Goal: Complete application form: Complete application form

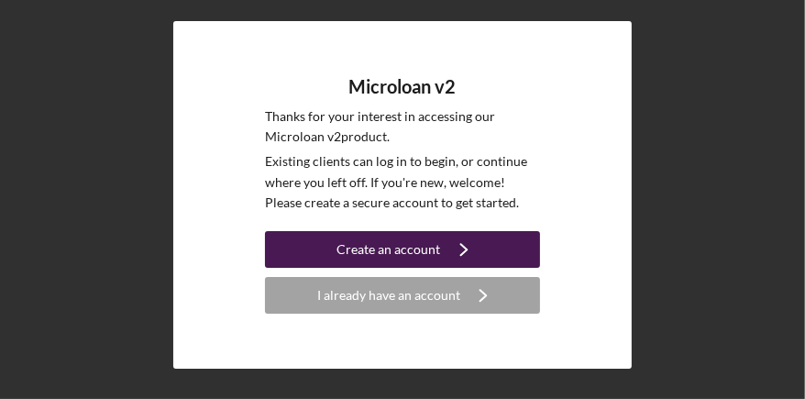
click at [442, 251] on icon "Icon/Navigate" at bounding box center [464, 250] width 46 height 46
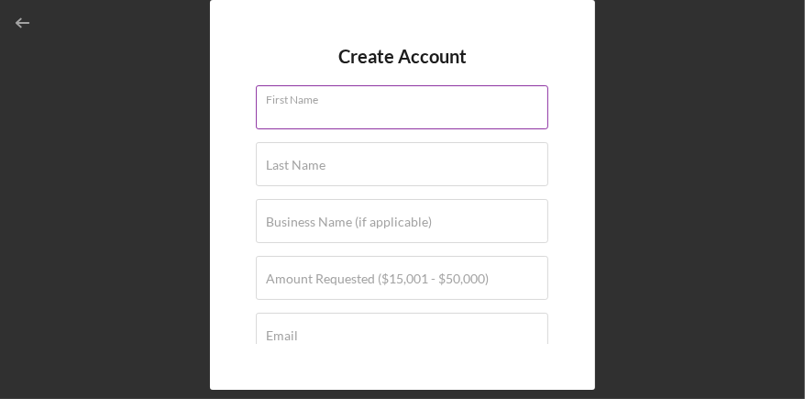
click at [414, 116] on input "First Name" at bounding box center [402, 107] width 293 height 44
type input "[PERSON_NAME]"
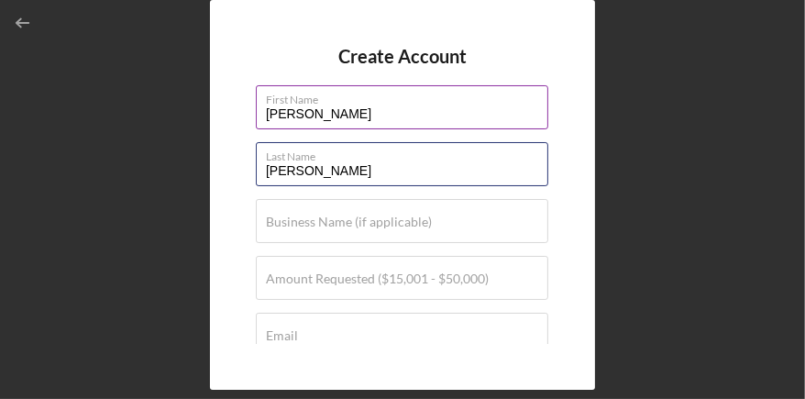
type input "[PERSON_NAME]"
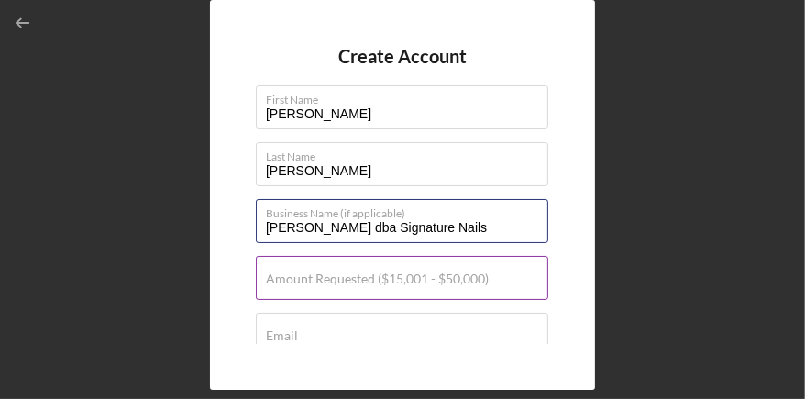
type input "Kim Nails dba Signature Nails"
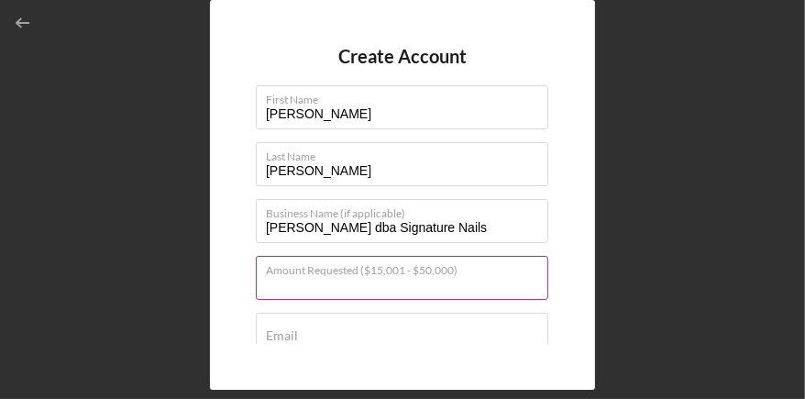
click at [346, 287] on input "Amount Requested ($15,001 - $50,000)" at bounding box center [402, 278] width 293 height 44
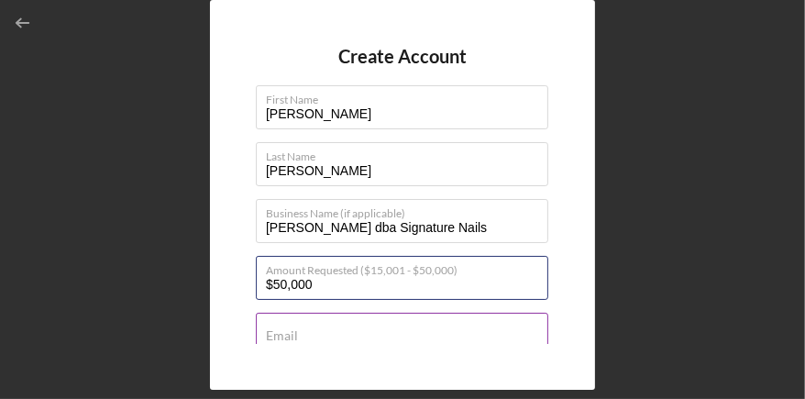
type input "$50,000"
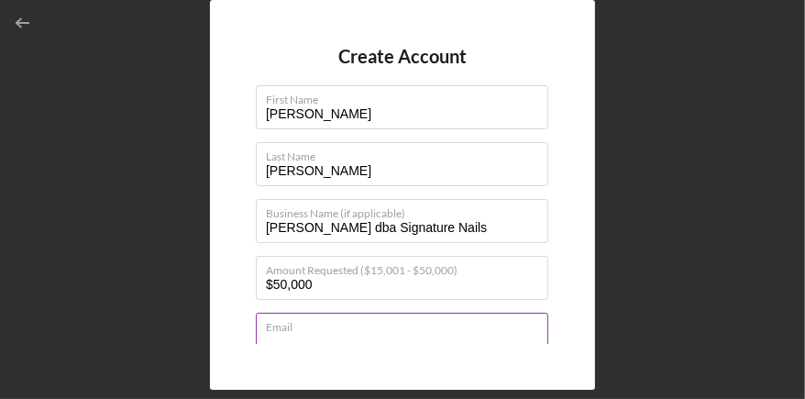
click at [340, 338] on input "Email" at bounding box center [402, 335] width 293 height 44
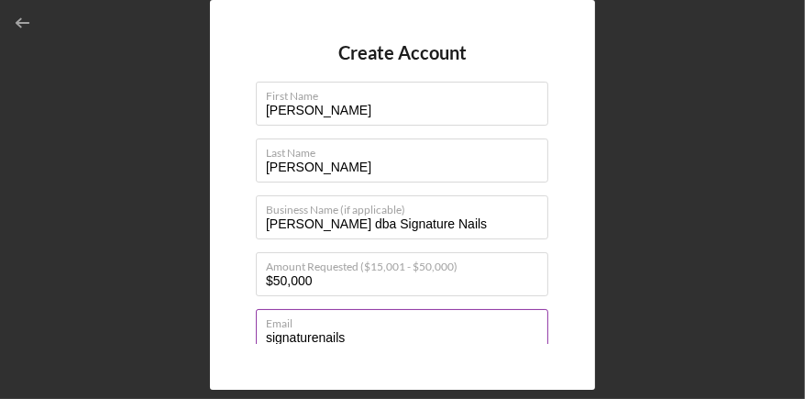
type input "signaturenailswesthills@gmail.com"
click at [519, 335] on input "signaturenailswesthills@gmail.com" at bounding box center [402, 331] width 293 height 44
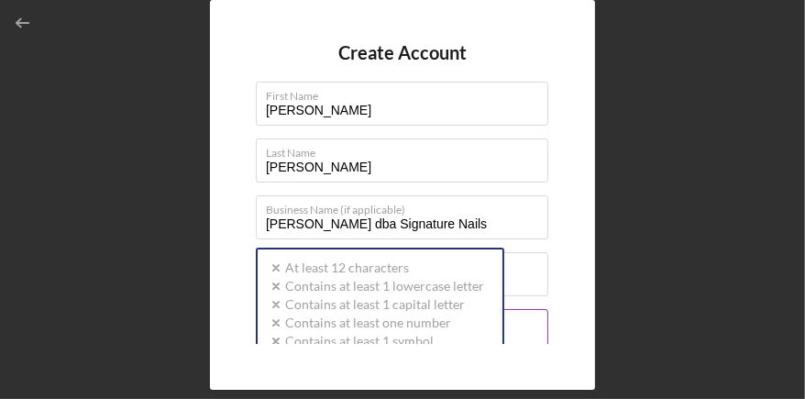
scroll to position [196, 0]
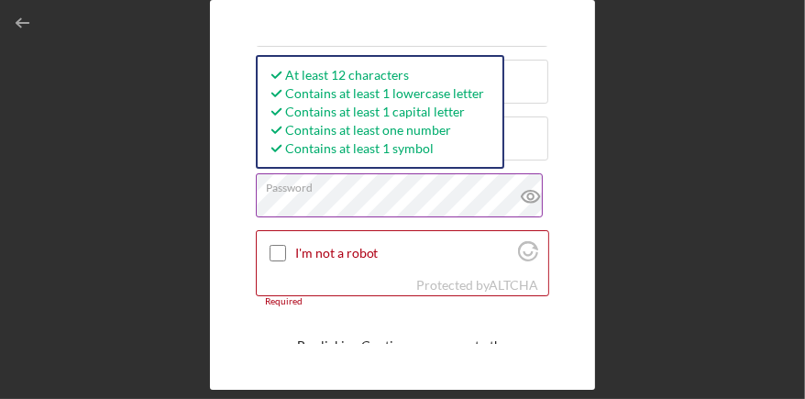
click at [529, 193] on icon at bounding box center [531, 196] width 46 height 46
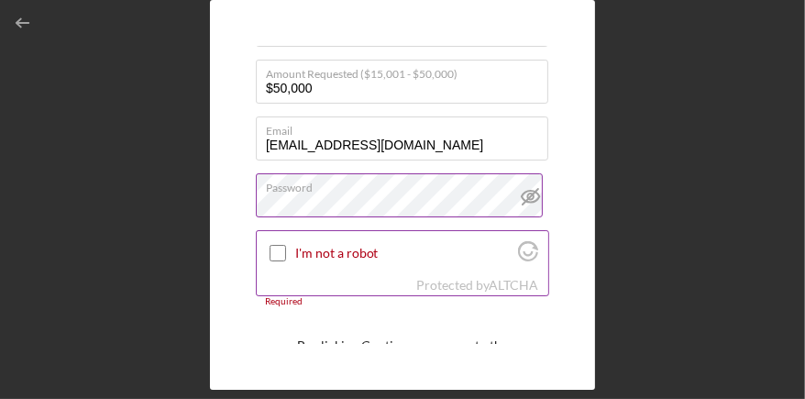
click at [273, 251] on input "I'm not a robot" at bounding box center [278, 253] width 17 height 17
checkbox input "true"
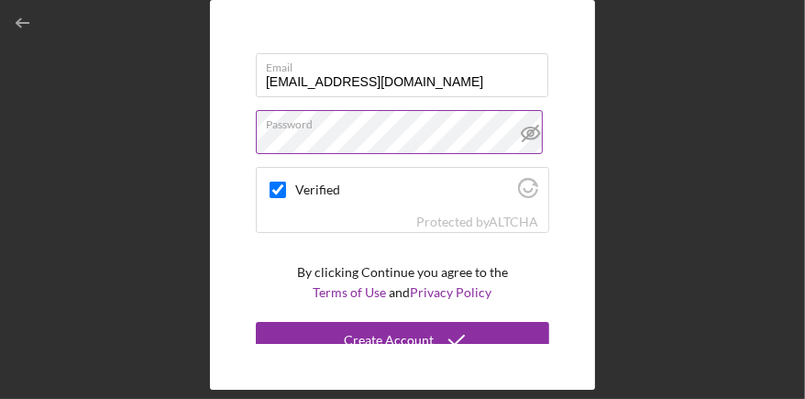
scroll to position [280, 0]
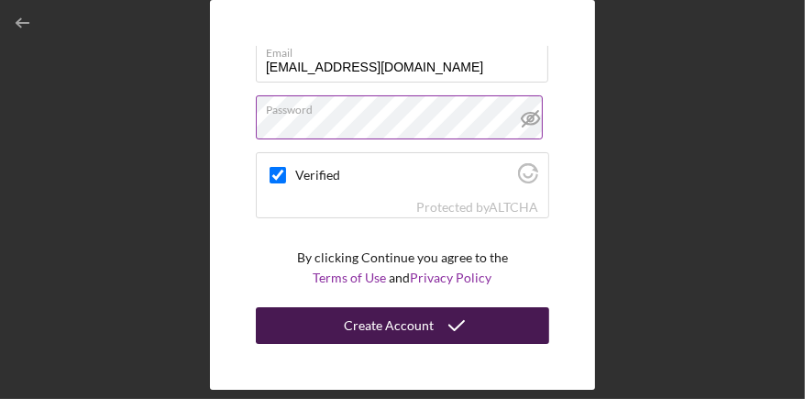
click at [426, 323] on div "Create Account" at bounding box center [389, 325] width 90 height 37
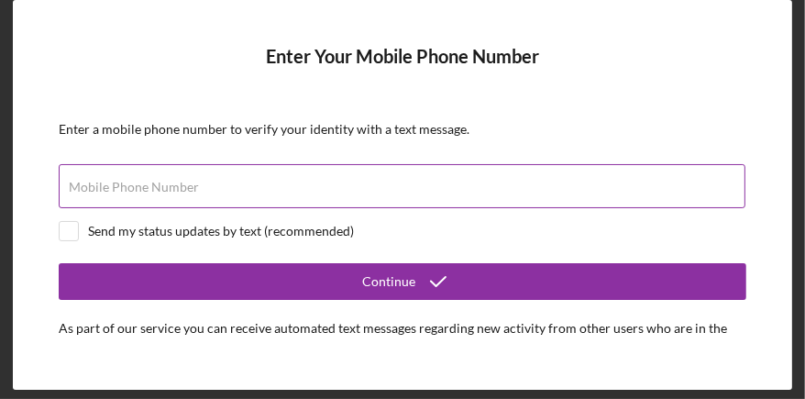
click at [246, 183] on div "Mobile Phone Number" at bounding box center [403, 187] width 688 height 46
type input "(181) 883-5688"
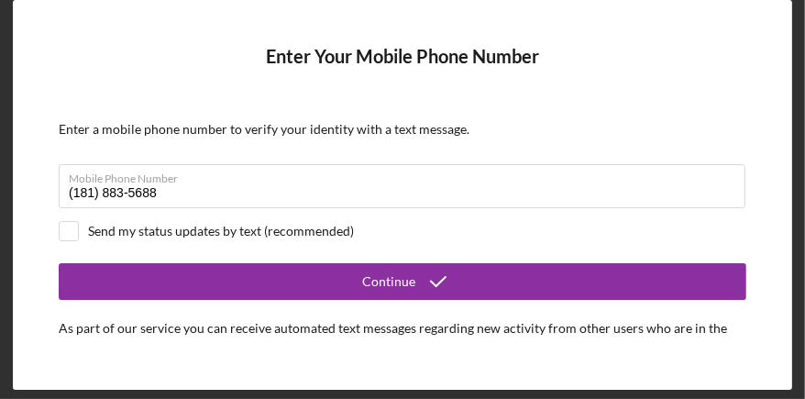
click at [241, 234] on div "Send my status updates by text (recommended)" at bounding box center [221, 231] width 266 height 15
checkbox input "true"
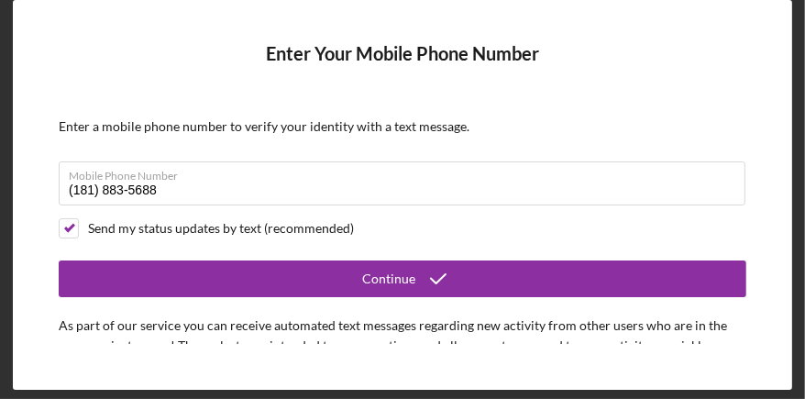
scroll to position [94, 0]
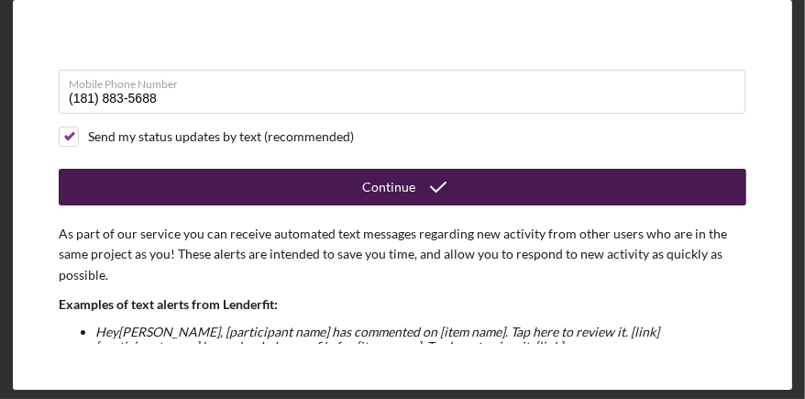
click at [389, 183] on div "Continue" at bounding box center [388, 187] width 53 height 37
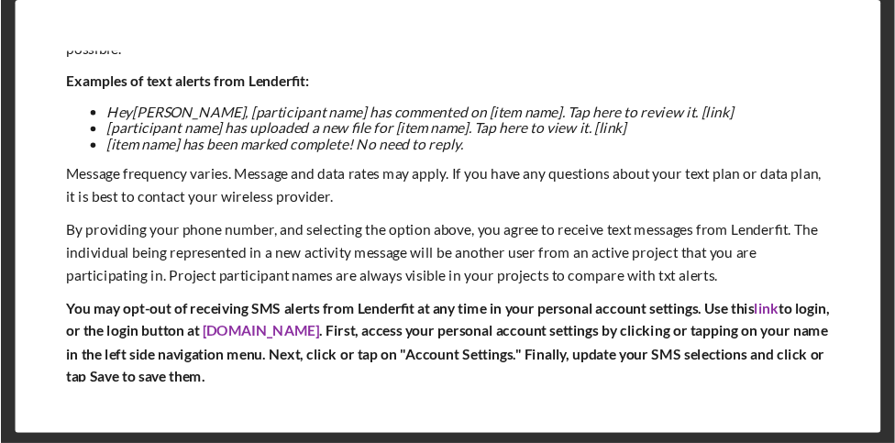
scroll to position [370, 0]
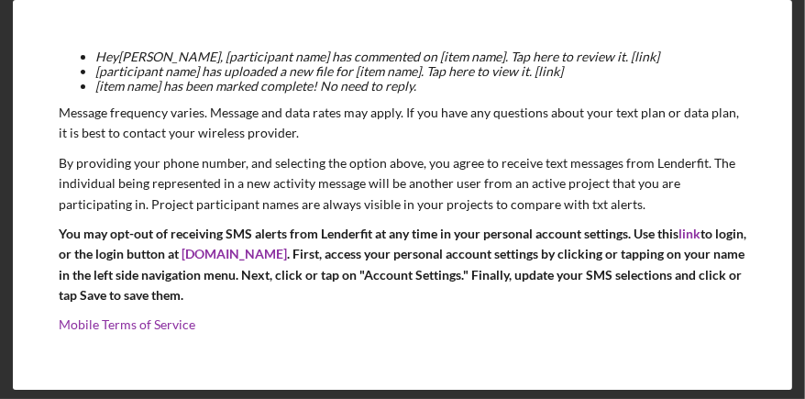
click at [410, 272] on p "You may opt-out of receiving SMS alerts from Lenderfit at any time in your pers…" at bounding box center [403, 265] width 688 height 83
click at [85, 327] on link "Mobile Terms of Service" at bounding box center [127, 324] width 137 height 16
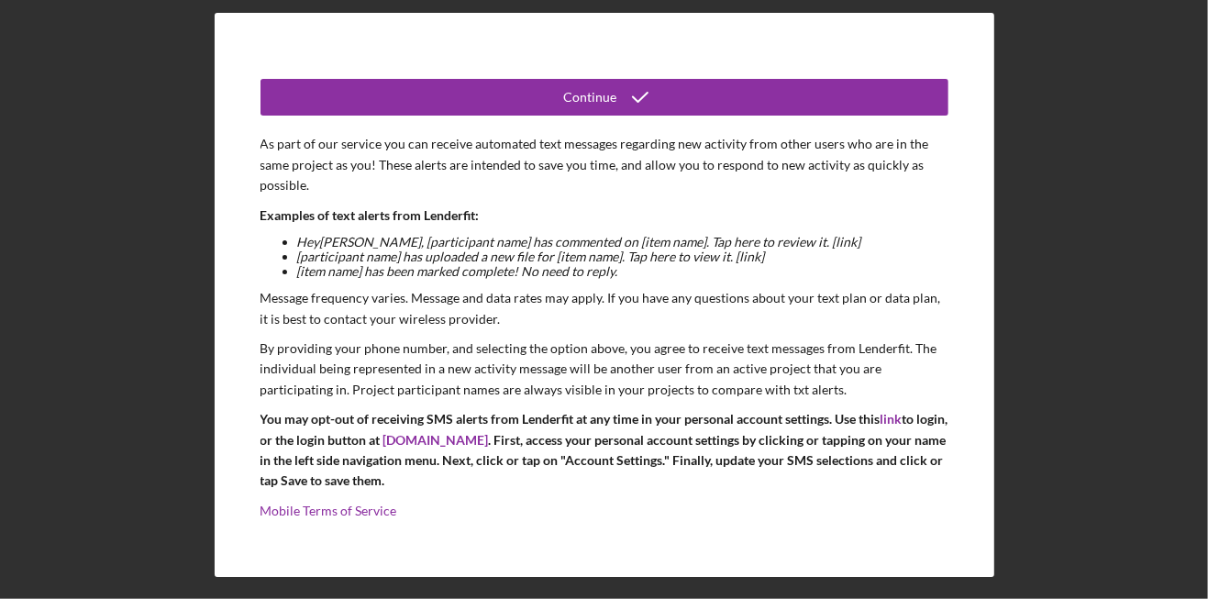
scroll to position [195, 0]
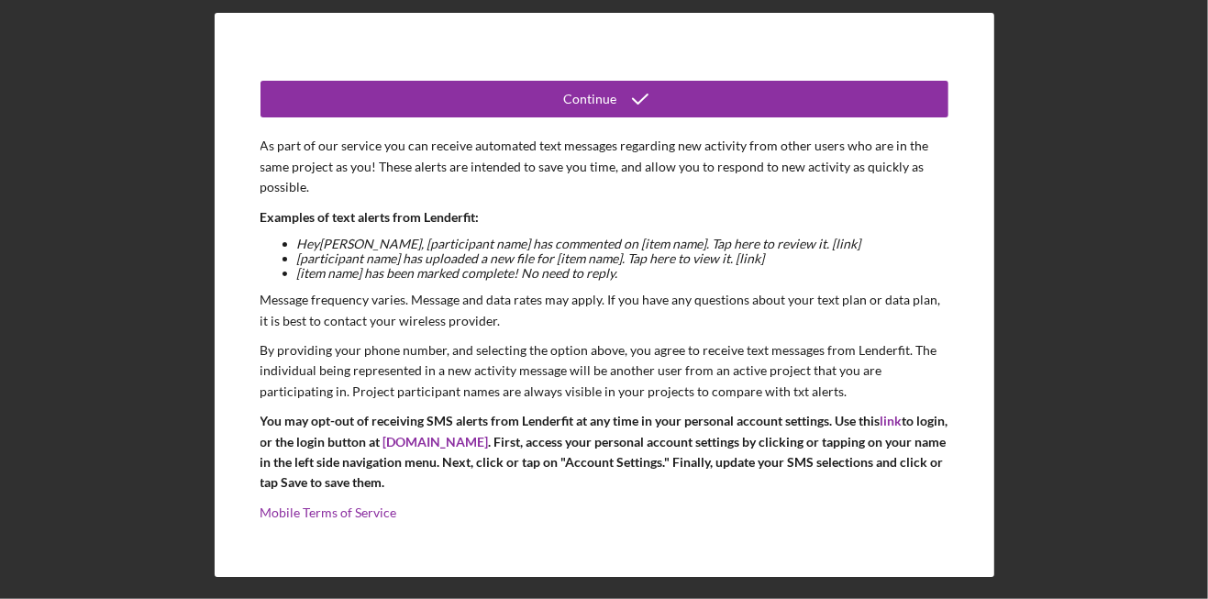
drag, startPoint x: 804, startPoint y: 10, endPoint x: 718, endPoint y: 584, distance: 580.6
click at [718, 398] on div "Enter Your Mobile Phone Number Enter a mobile phone number to verify your ident…" at bounding box center [604, 295] width 1190 height 590
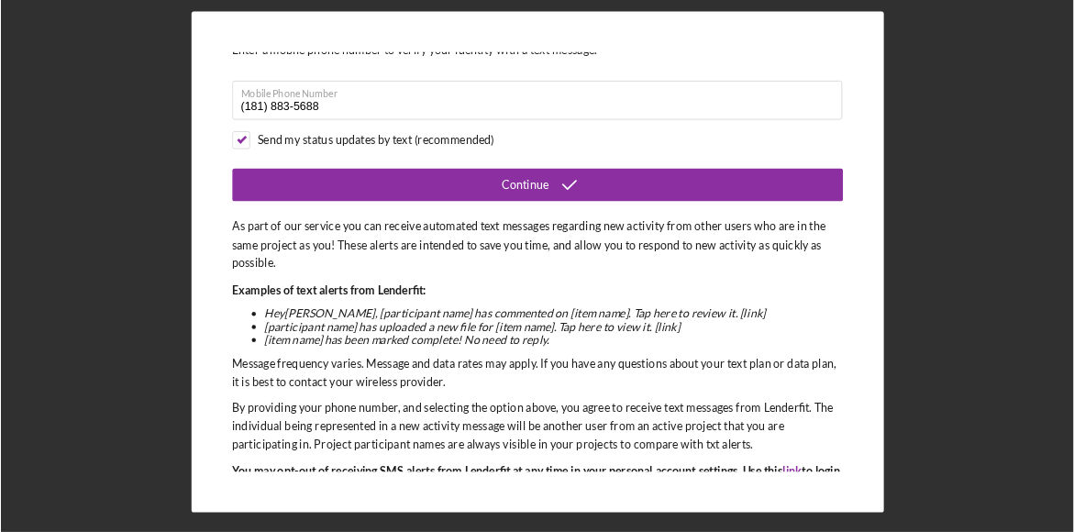
scroll to position [58, 0]
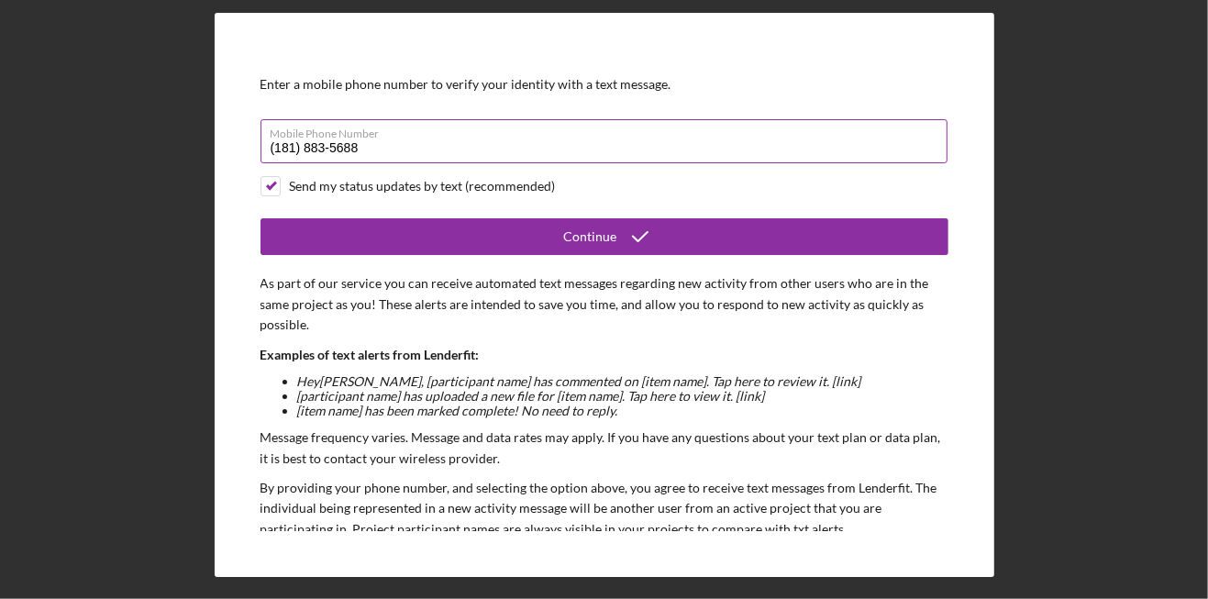
drag, startPoint x: 295, startPoint y: 152, endPoint x: 393, endPoint y: 312, distance: 187.4
click at [293, 151] on input "(181) 883-5688" at bounding box center [603, 141] width 687 height 44
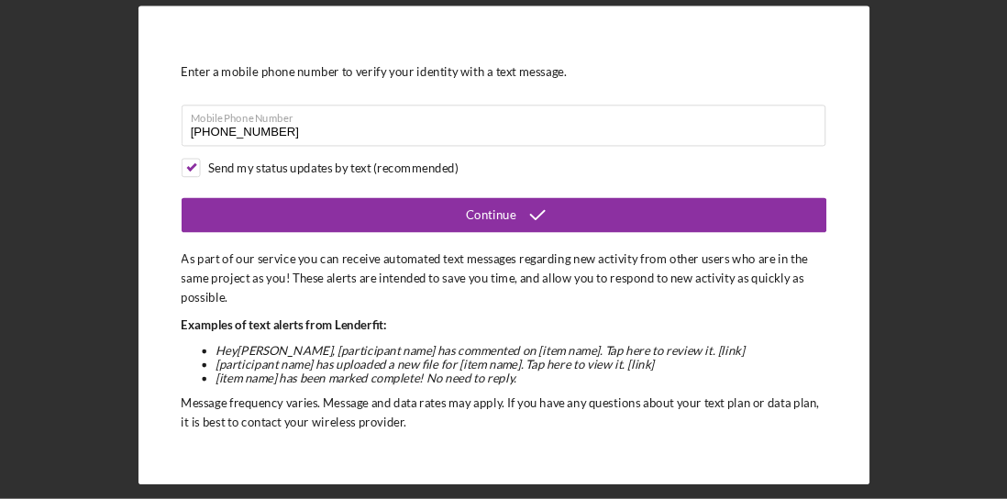
scroll to position [59, 0]
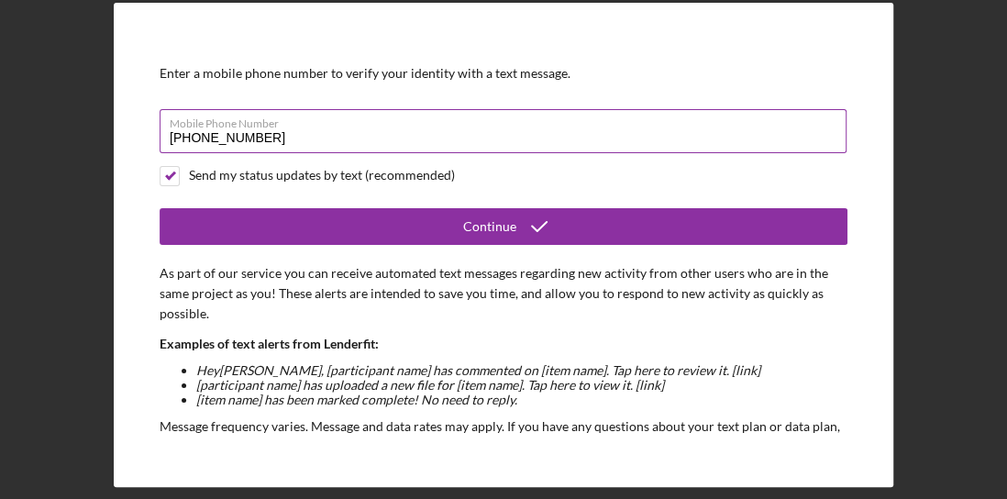
click at [265, 138] on input "(881) 883-5688" at bounding box center [503, 131] width 687 height 44
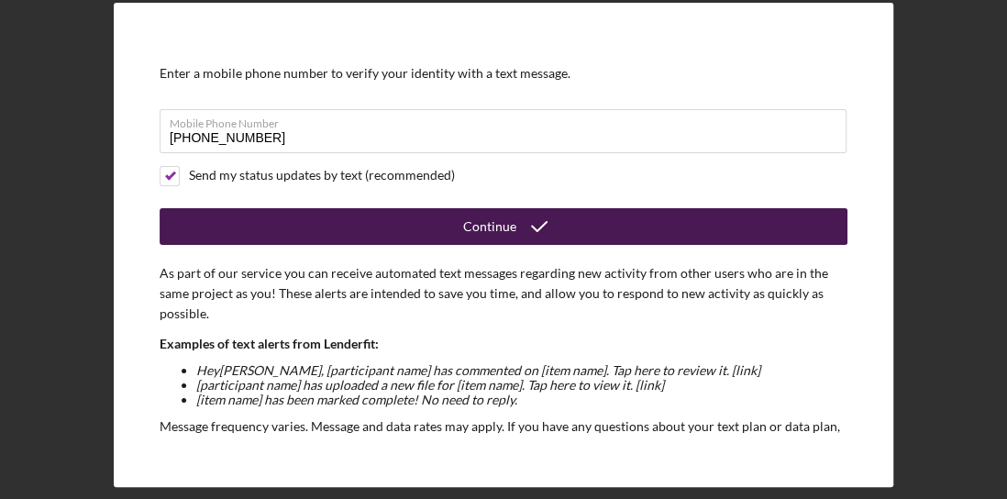
click at [435, 229] on button "Continue" at bounding box center [504, 226] width 688 height 37
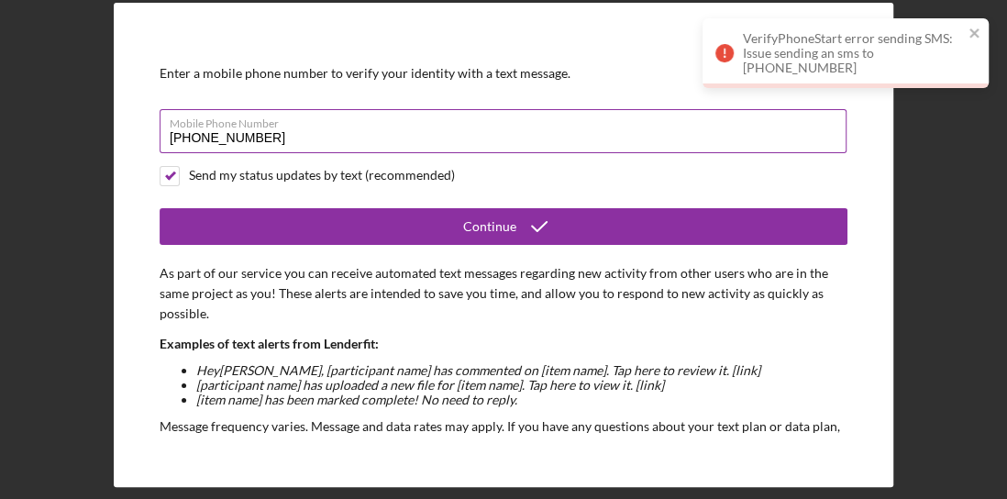
click at [190, 130] on label "Mobile Phone Number" at bounding box center [508, 120] width 677 height 20
click at [190, 131] on input "(881) 835-6887" at bounding box center [503, 131] width 687 height 44
click at [193, 132] on input "(881) 835-6887" at bounding box center [503, 131] width 687 height 44
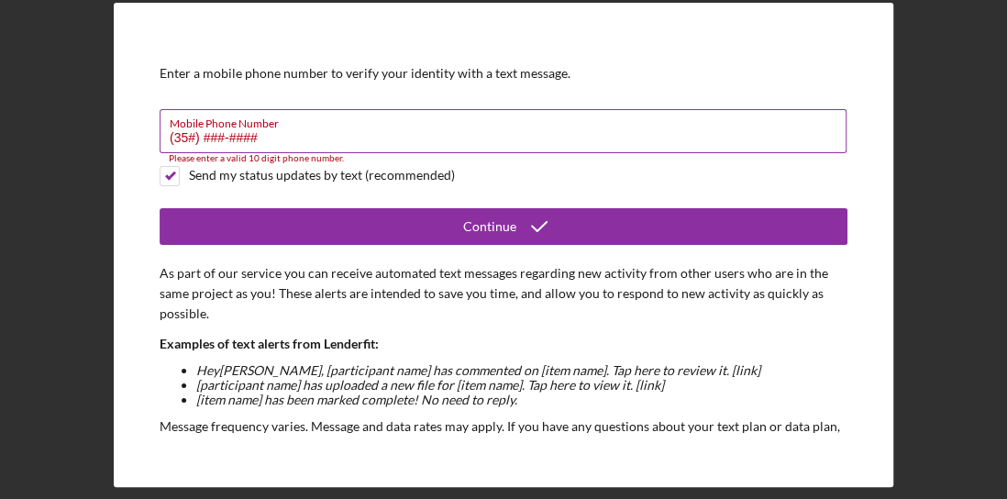
type input "(3##) ###-####"
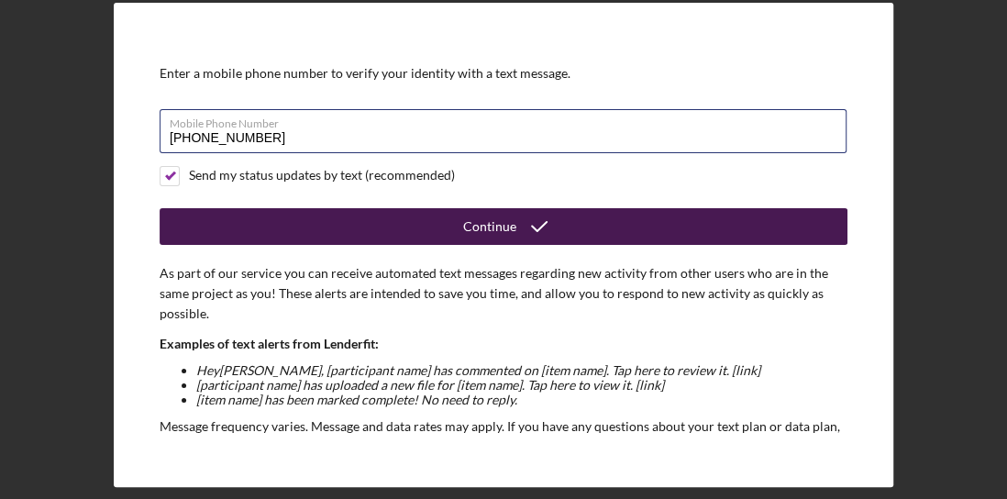
type input "(818) 835-6887"
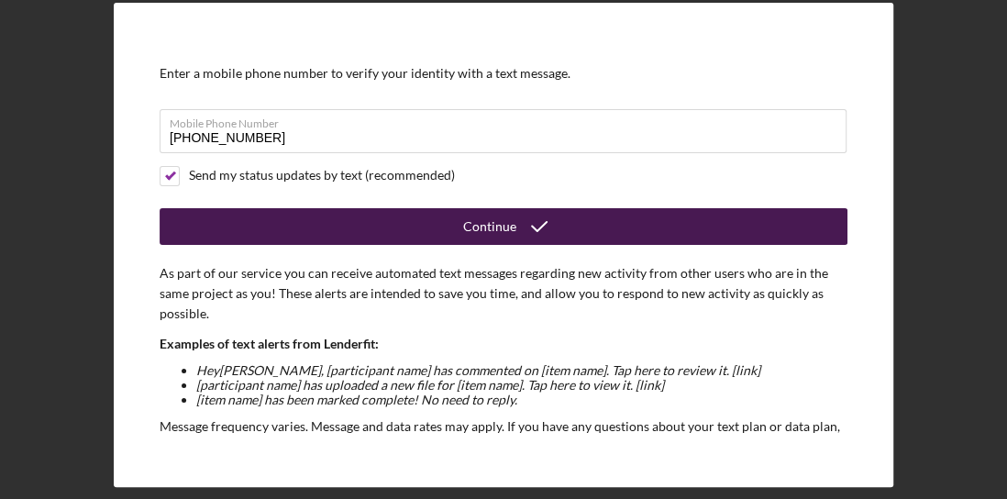
click at [407, 227] on button "Continue" at bounding box center [504, 226] width 688 height 37
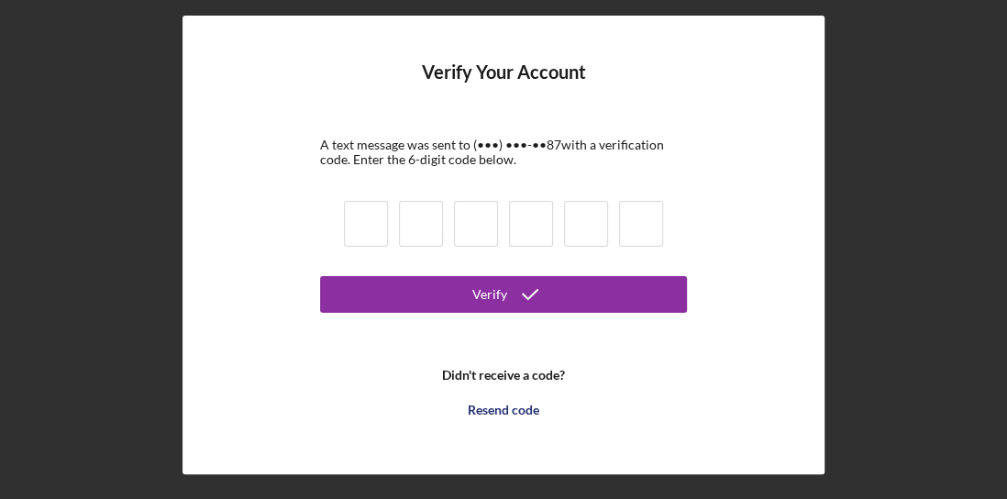
click at [365, 229] on input at bounding box center [366, 224] width 44 height 46
type input "5"
type input "6"
type input "5"
type input "0"
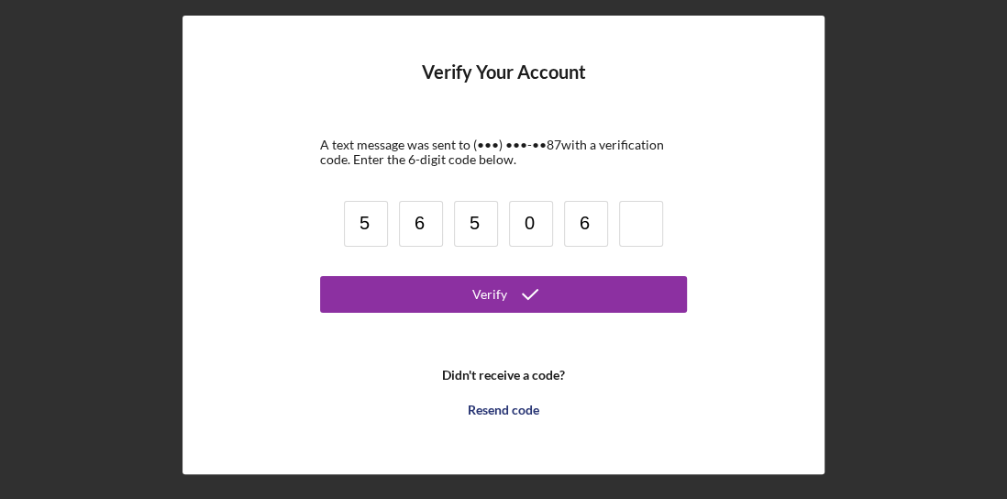
type input "6"
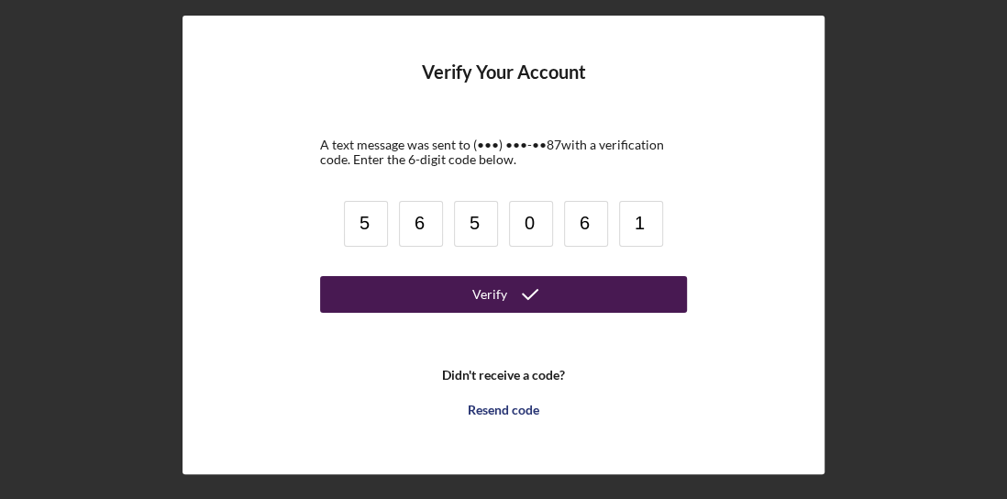
type input "1"
click at [531, 292] on icon "submit" at bounding box center [530, 294] width 46 height 46
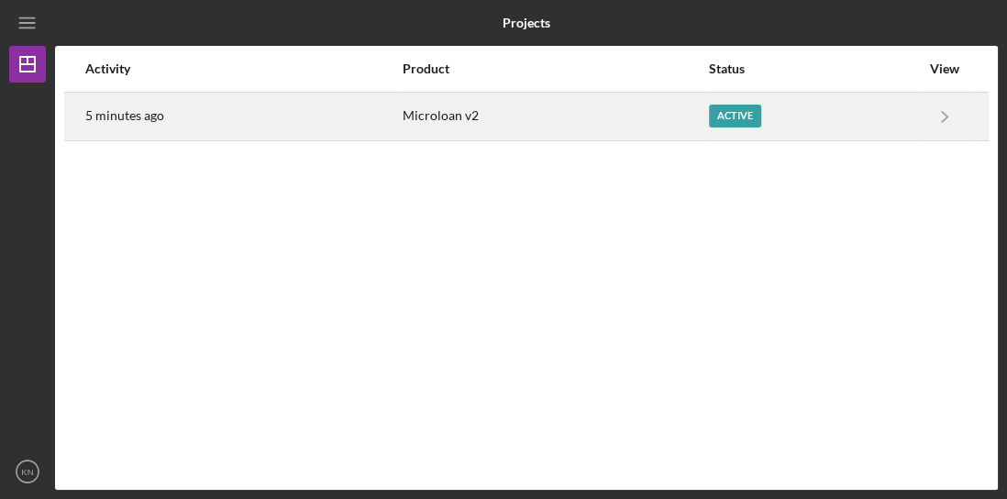
click at [742, 113] on div "Active" at bounding box center [814, 117] width 211 height 46
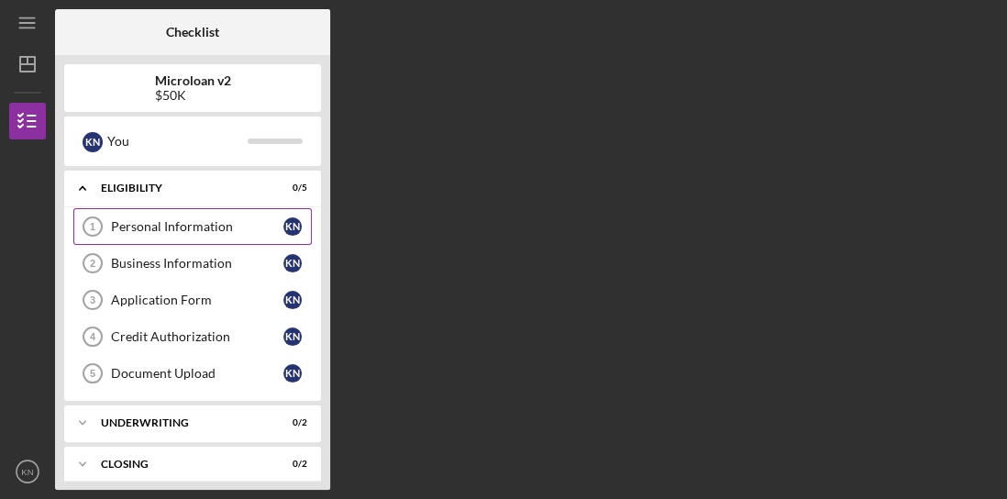
click at [132, 217] on link "Personal Information 1 Personal Information K N" at bounding box center [192, 226] width 238 height 37
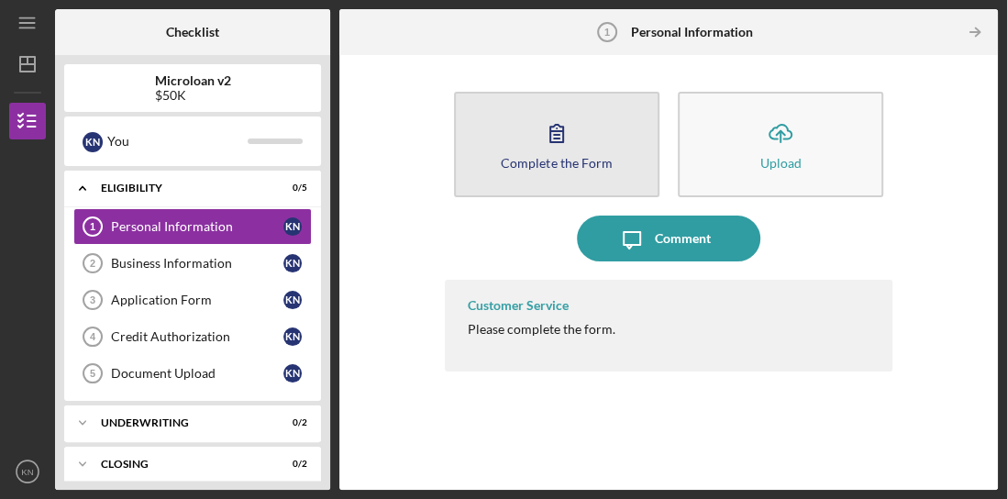
click at [570, 131] on icon "button" at bounding box center [557, 133] width 46 height 46
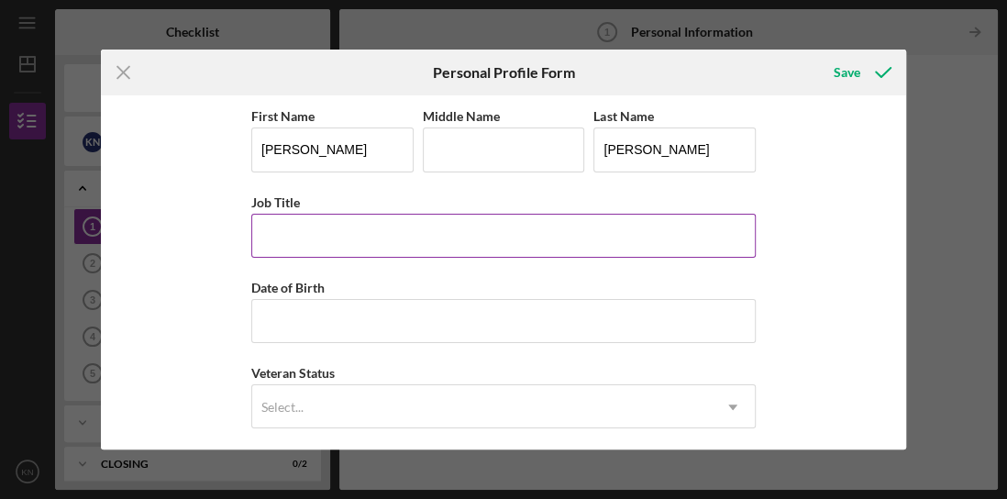
click at [335, 238] on input "Job Title" at bounding box center [503, 236] width 504 height 44
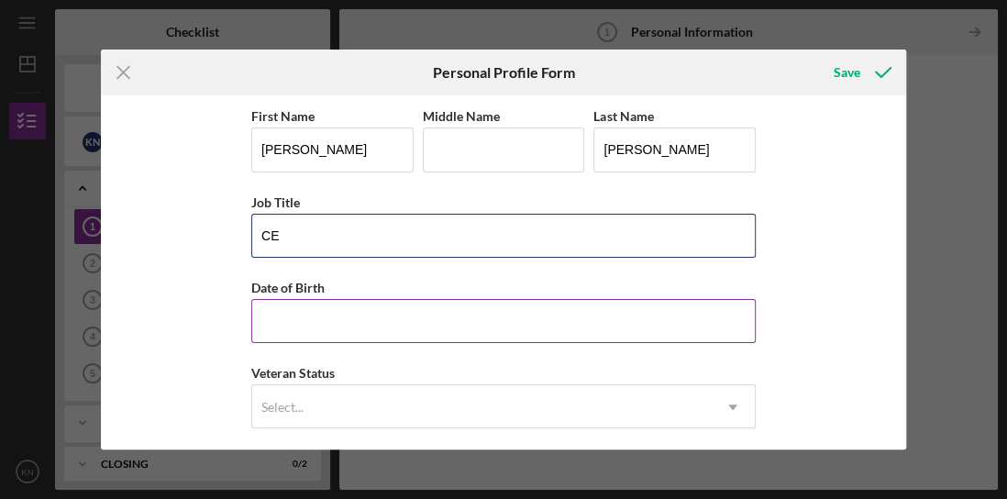
type input "C"
type input "Owner"
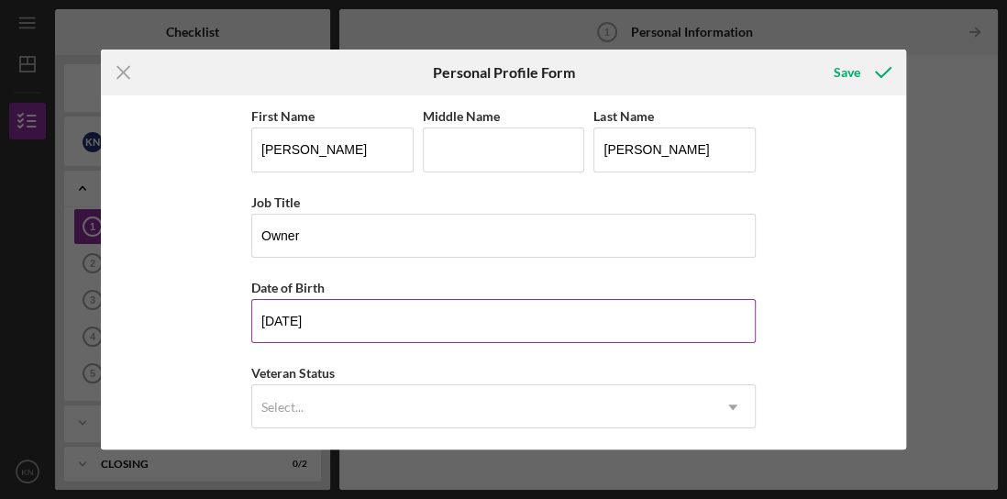
type input "11/21/1979"
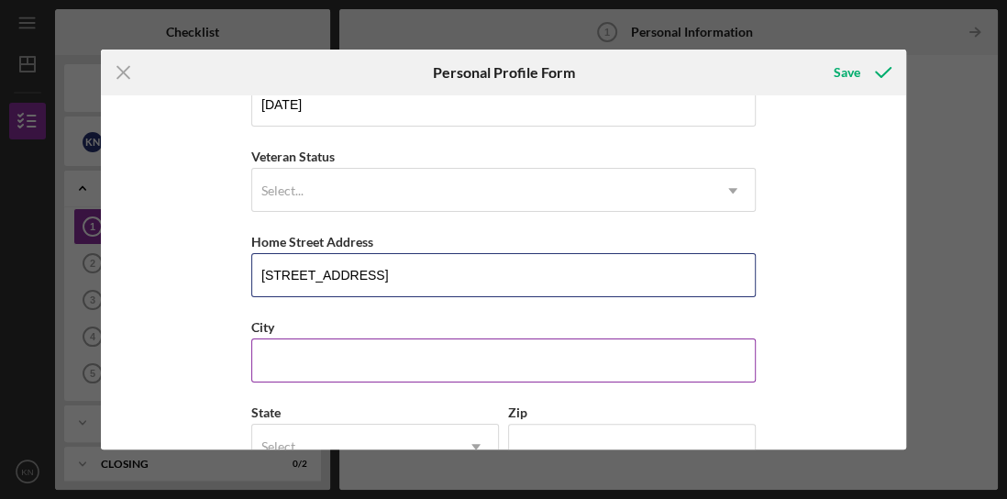
type input "7107v Sunnybrae Ave"
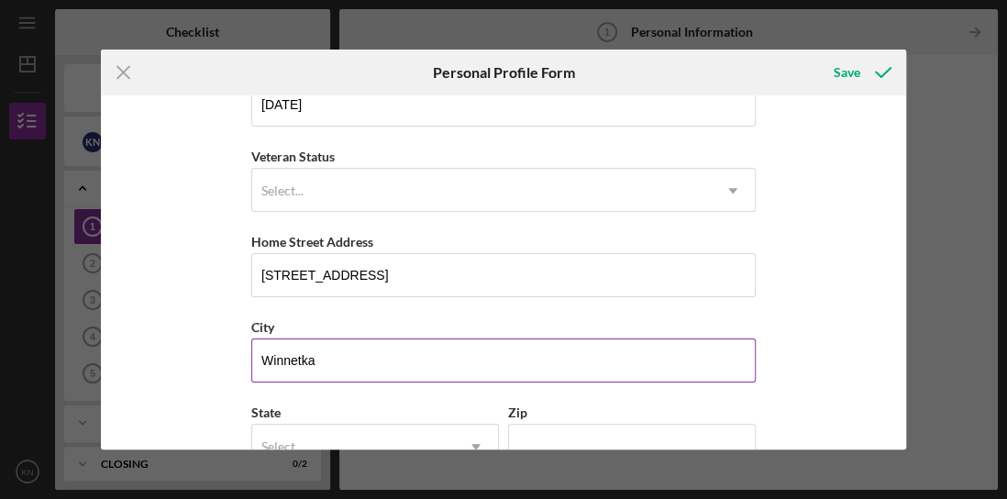
type input "Winnetka"
type input "CA"
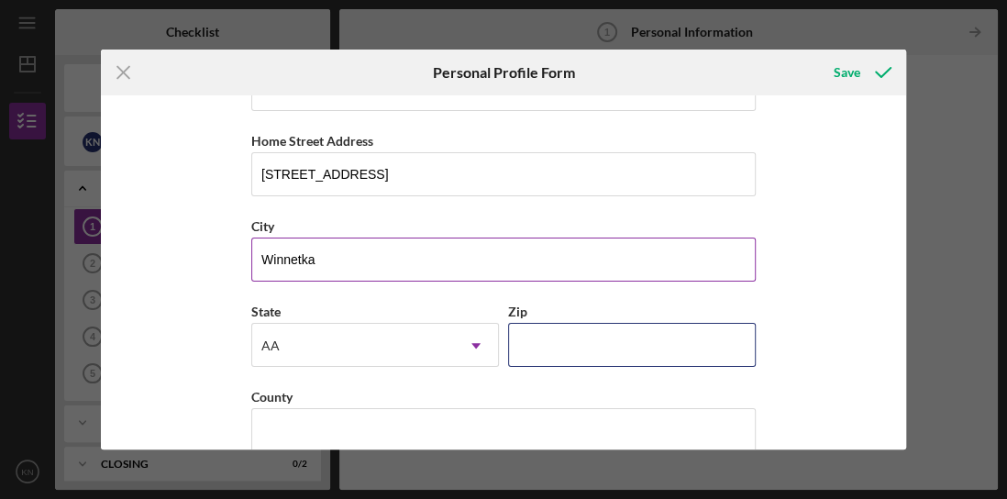
scroll to position [342, 0]
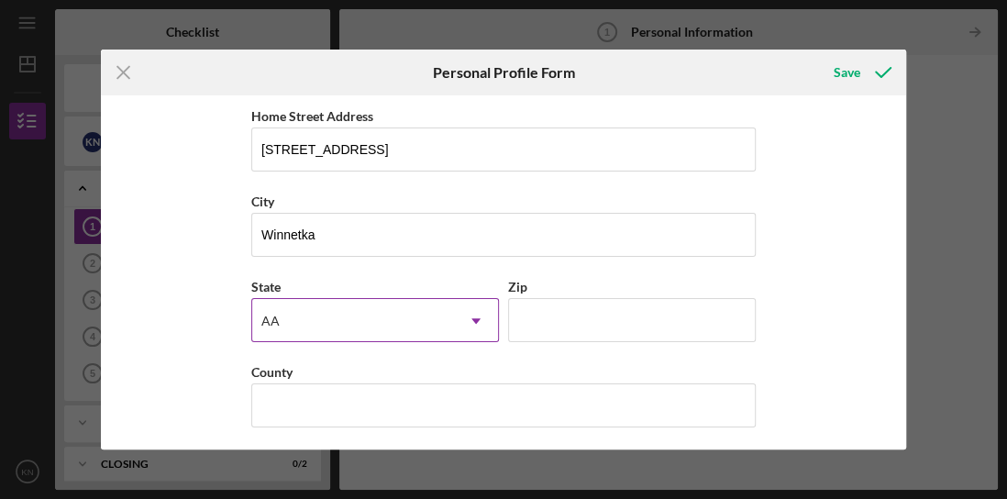
click at [275, 303] on div "AA" at bounding box center [353, 321] width 202 height 42
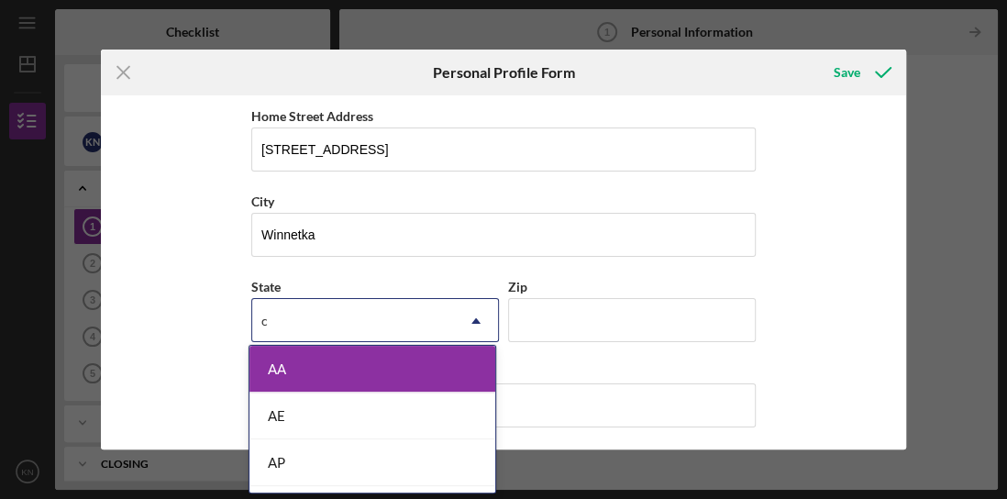
type input "ca"
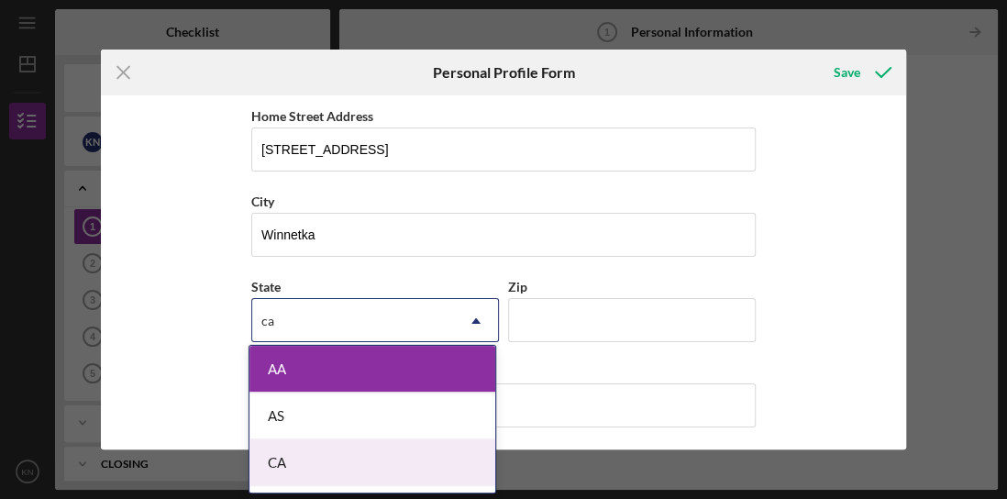
click at [390, 398] on div "CA" at bounding box center [372, 462] width 246 height 47
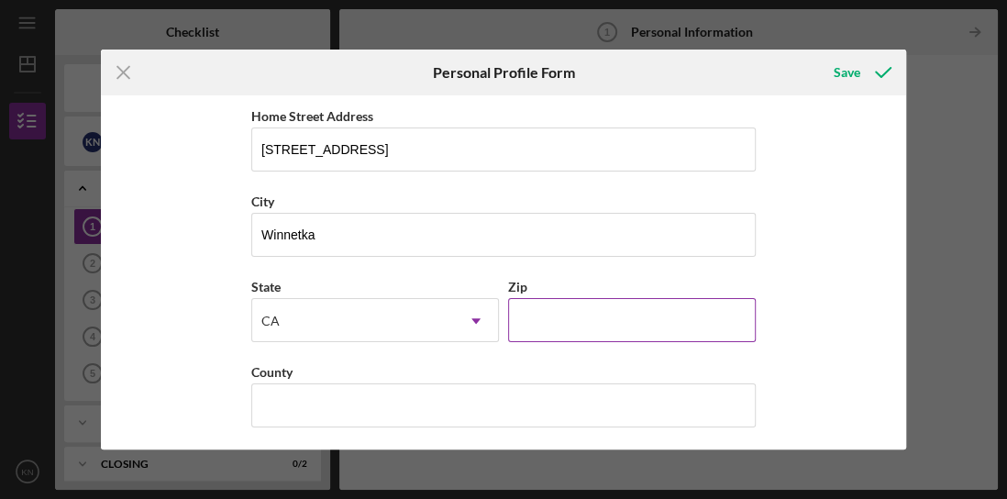
click at [597, 301] on input "Zip" at bounding box center [632, 320] width 248 height 44
type input "91306"
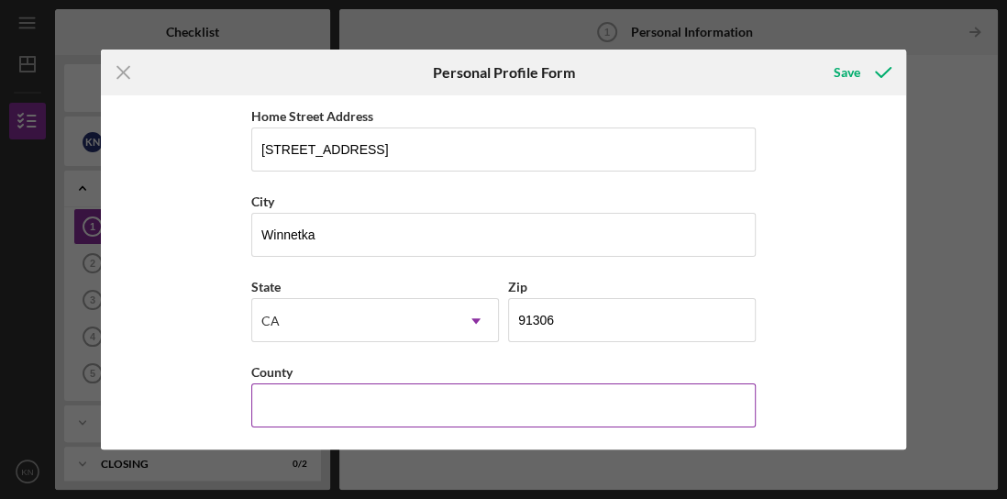
click at [429, 398] on input "County" at bounding box center [503, 405] width 504 height 44
type input "Los Angeles"
click at [290, 385] on input "Los Angeles" at bounding box center [503, 405] width 504 height 44
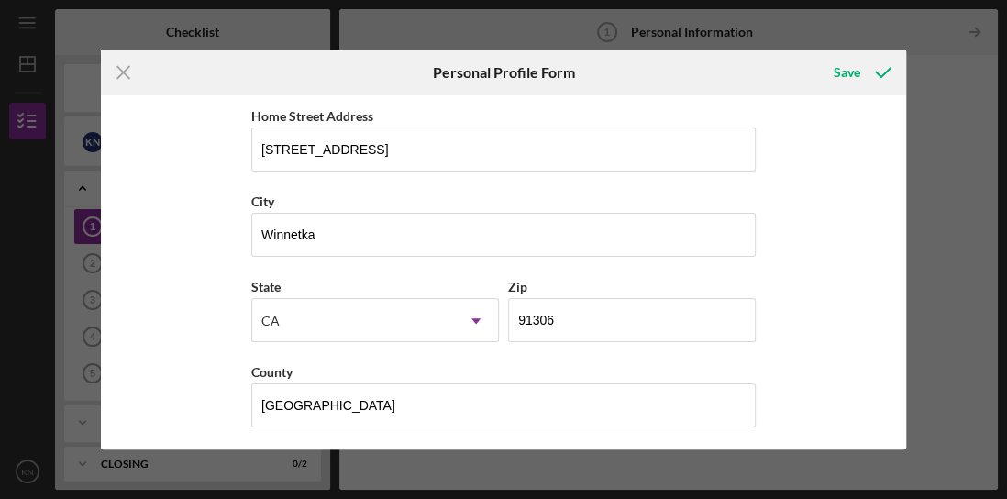
click at [204, 398] on div "First Name Kim Middle Name Last Name Nguyen Job Title Owner Date of Birth 11/21…" at bounding box center [503, 271] width 805 height 353
click at [804, 72] on div "Save" at bounding box center [847, 72] width 27 height 37
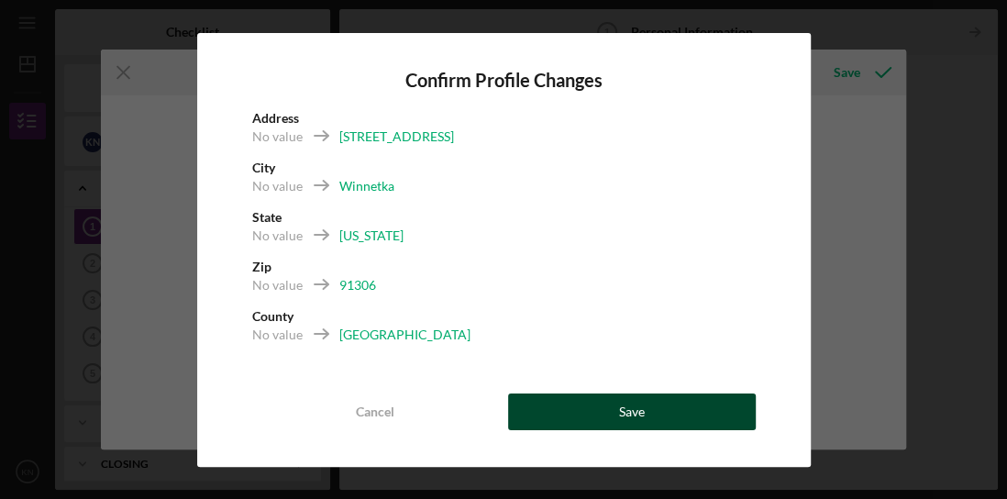
click at [636, 398] on div "Save" at bounding box center [632, 411] width 26 height 37
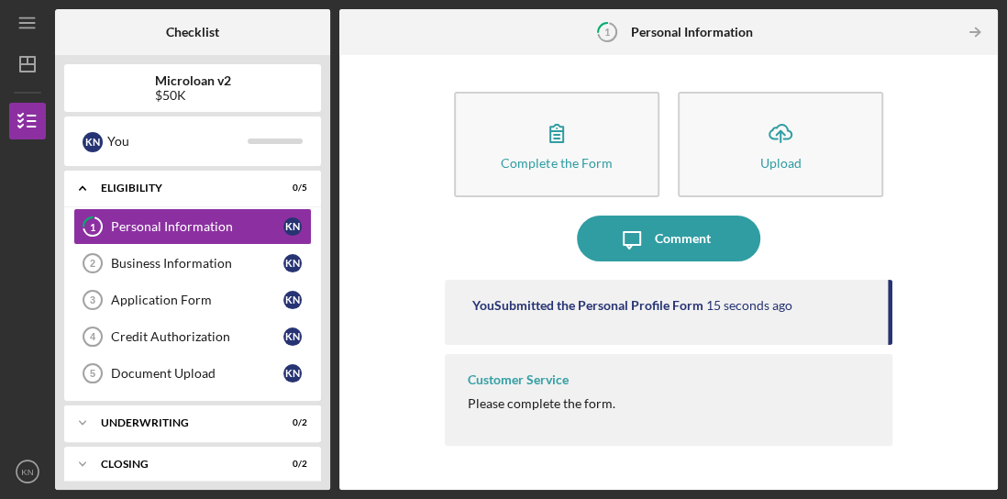
click at [519, 398] on div "Please complete the form." at bounding box center [542, 403] width 148 height 15
click at [525, 398] on div "Please complete the form." at bounding box center [542, 403] width 148 height 15
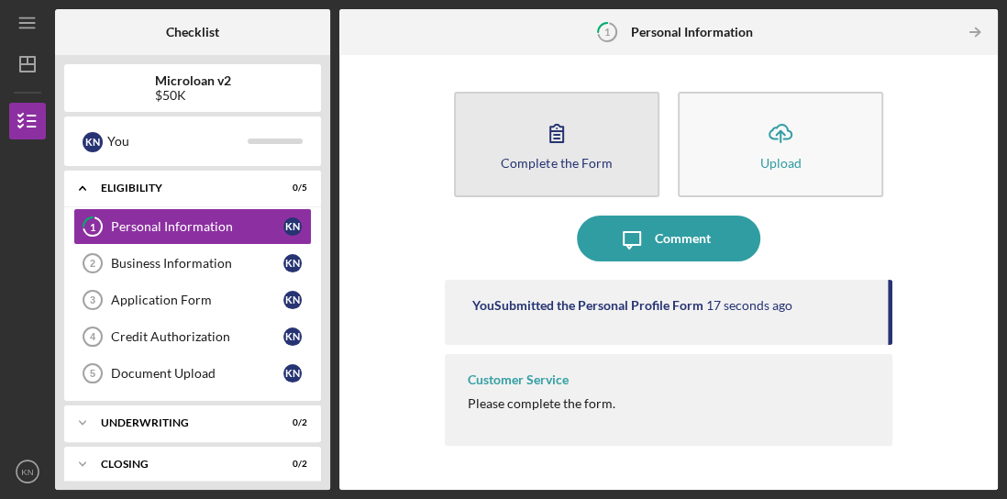
click at [523, 161] on div "Complete the Form" at bounding box center [556, 163] width 111 height 14
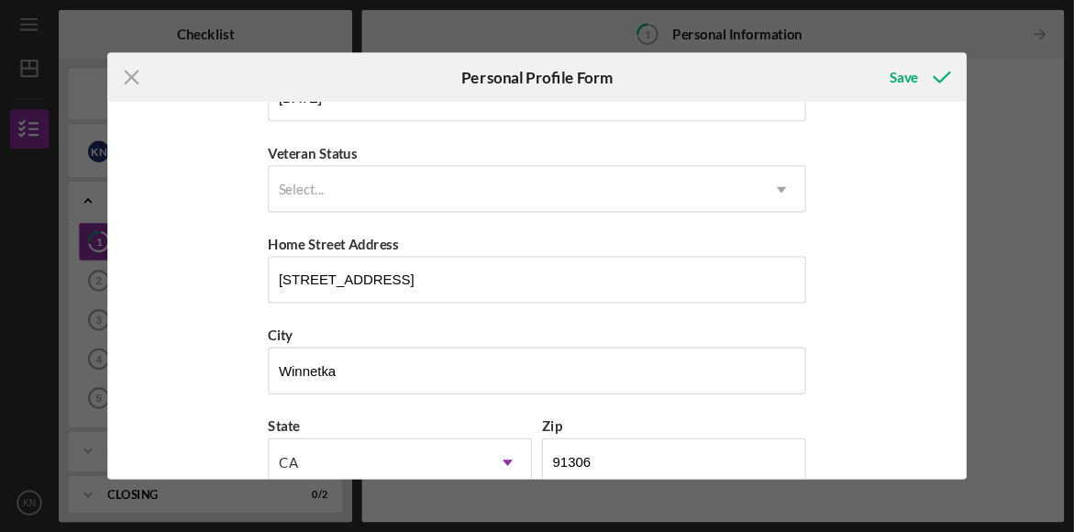
scroll to position [342, 0]
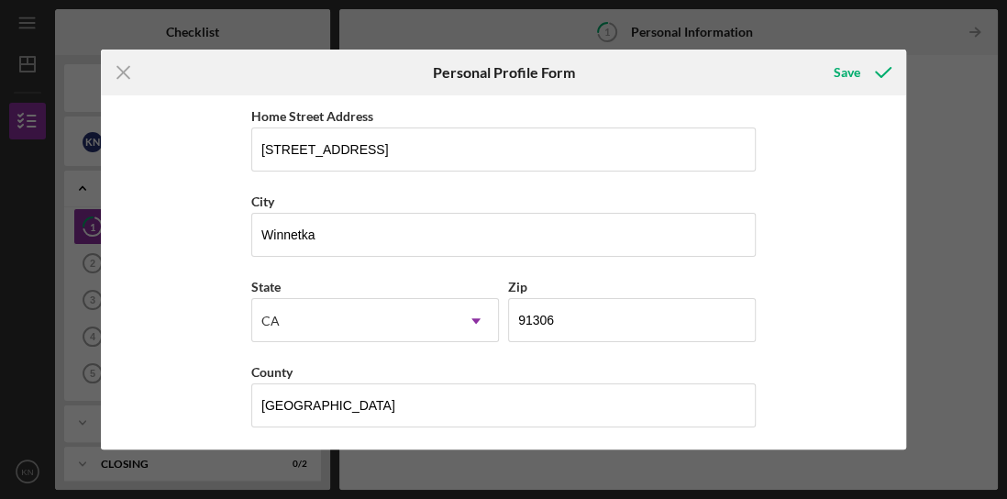
drag, startPoint x: 907, startPoint y: 361, endPoint x: 901, endPoint y: 426, distance: 65.4
click at [804, 398] on div "Icon/Menu Close Personal Profile Form Save First Name Kim Middle Name Last Name…" at bounding box center [503, 249] width 1007 height 499
click at [804, 398] on div "First Name Kim Middle Name Last Name Nguyen Job Title Owner Date of Birth 11/21…" at bounding box center [503, 271] width 805 height 353
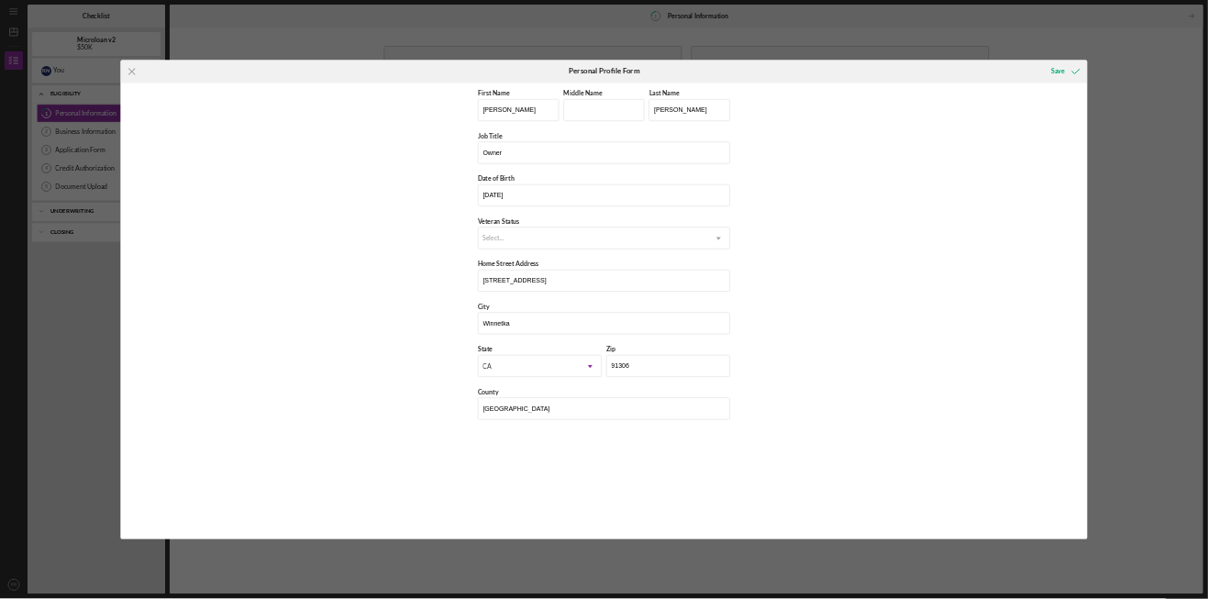
scroll to position [0, 0]
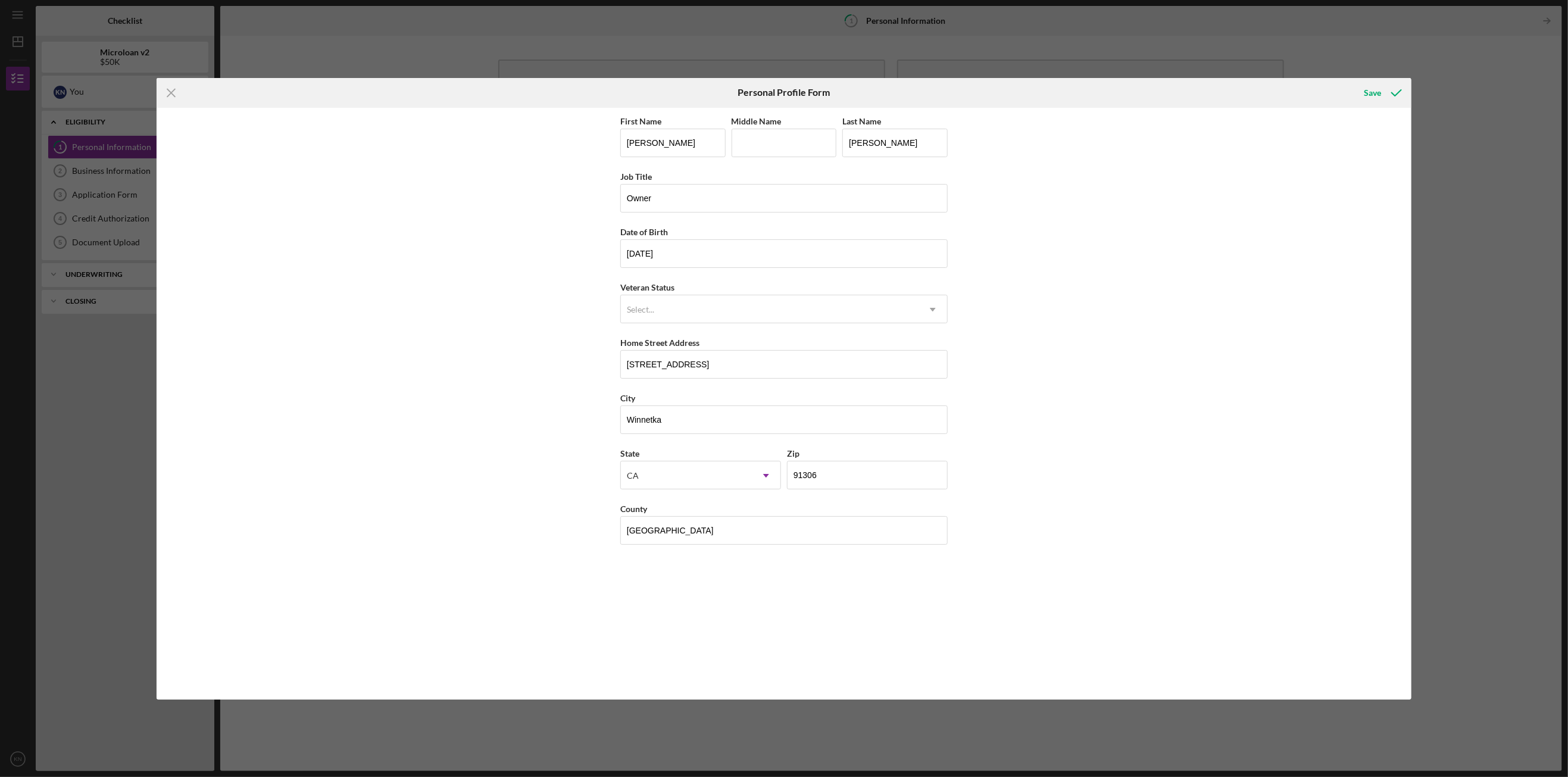
drag, startPoint x: 626, startPoint y: 2, endPoint x: 961, endPoint y: 677, distance: 753.6
click at [522, 258] on div "First Name Kim Middle Name Last Name Nguyen Job Title Owner Date of Birth 11/21…" at bounding box center [783, 404] width 1255 height 592
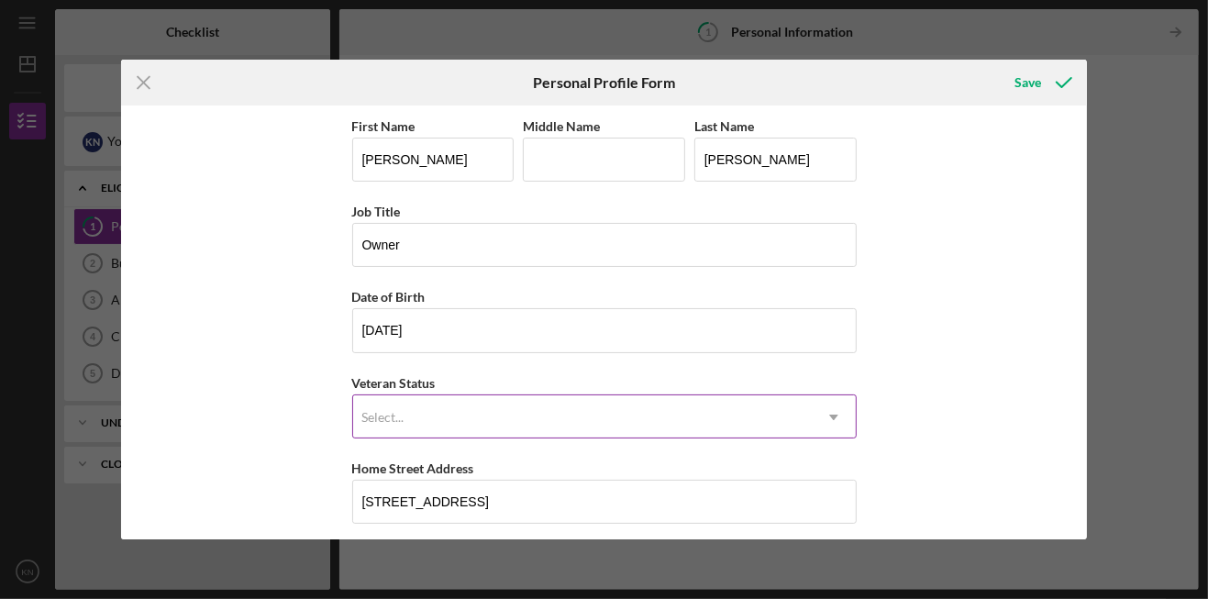
click at [706, 398] on div "Select..." at bounding box center [582, 417] width 459 height 42
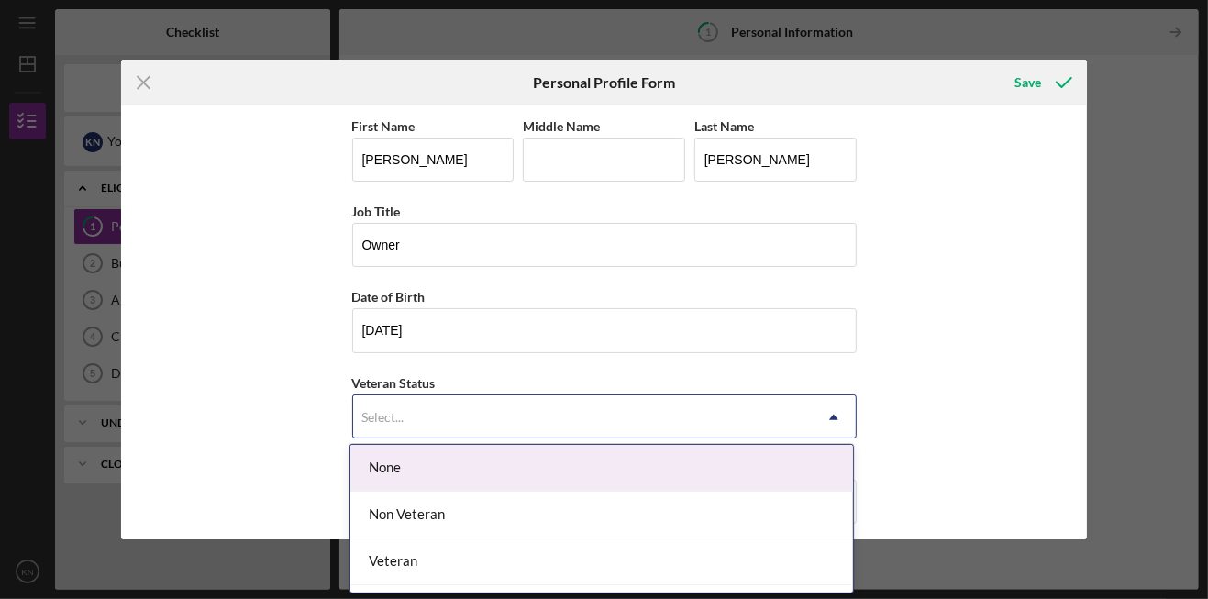
click at [681, 398] on div "None" at bounding box center [601, 468] width 503 height 47
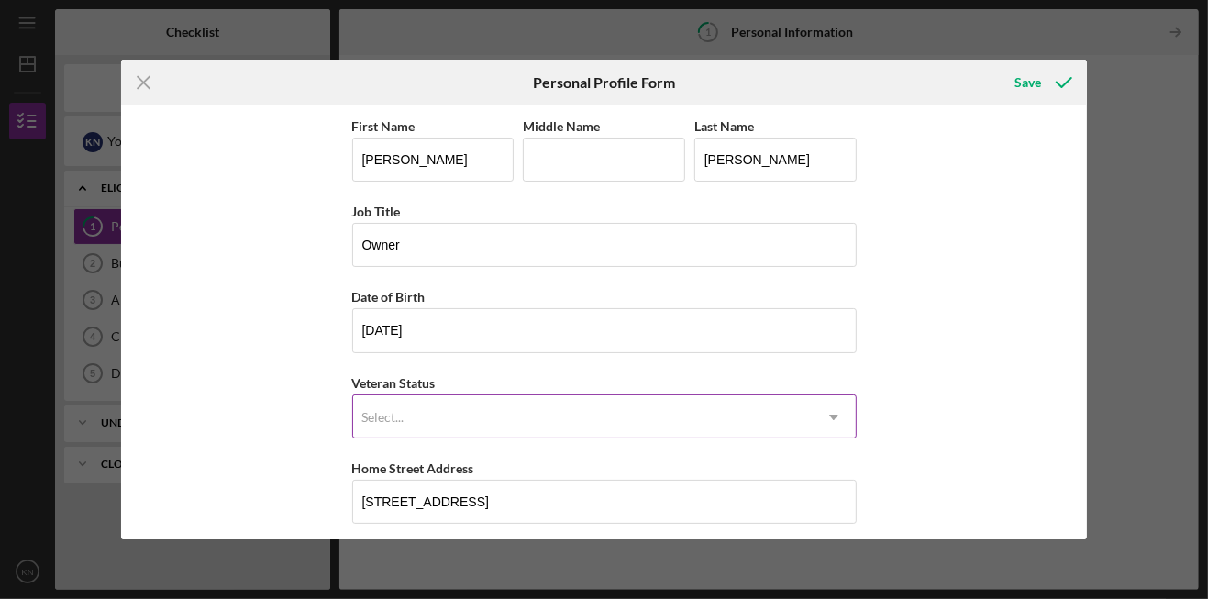
click at [804, 398] on icon "Icon/Dropdown Arrow" at bounding box center [834, 417] width 44 height 44
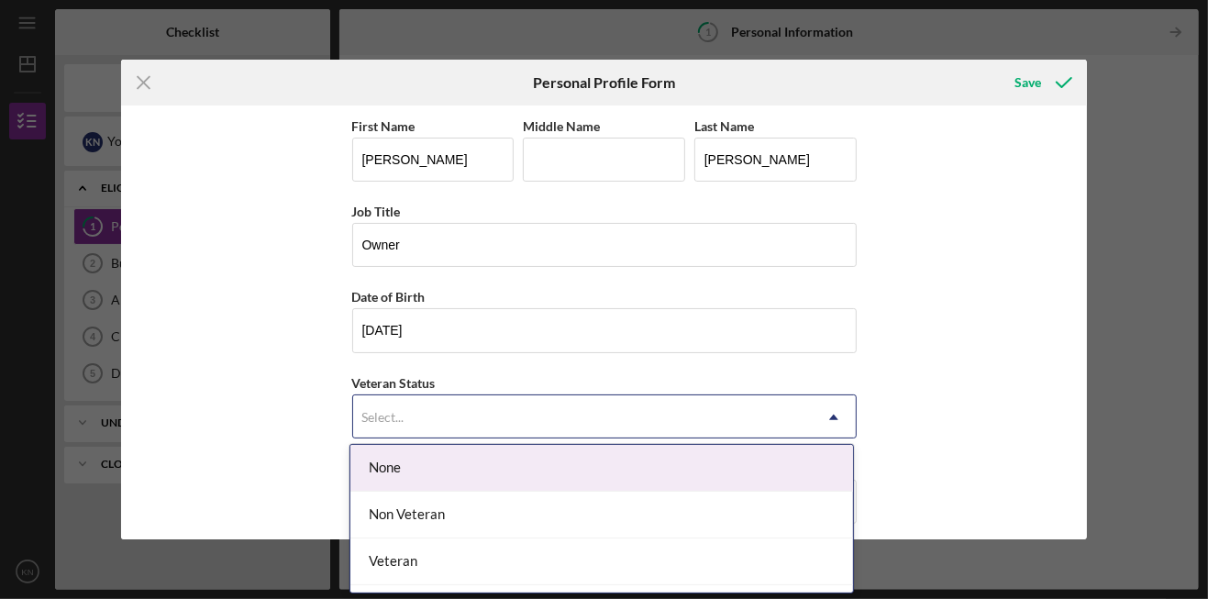
click at [632, 398] on div "None" at bounding box center [601, 468] width 503 height 47
click at [804, 398] on icon "Icon/Dropdown Arrow" at bounding box center [834, 417] width 44 height 44
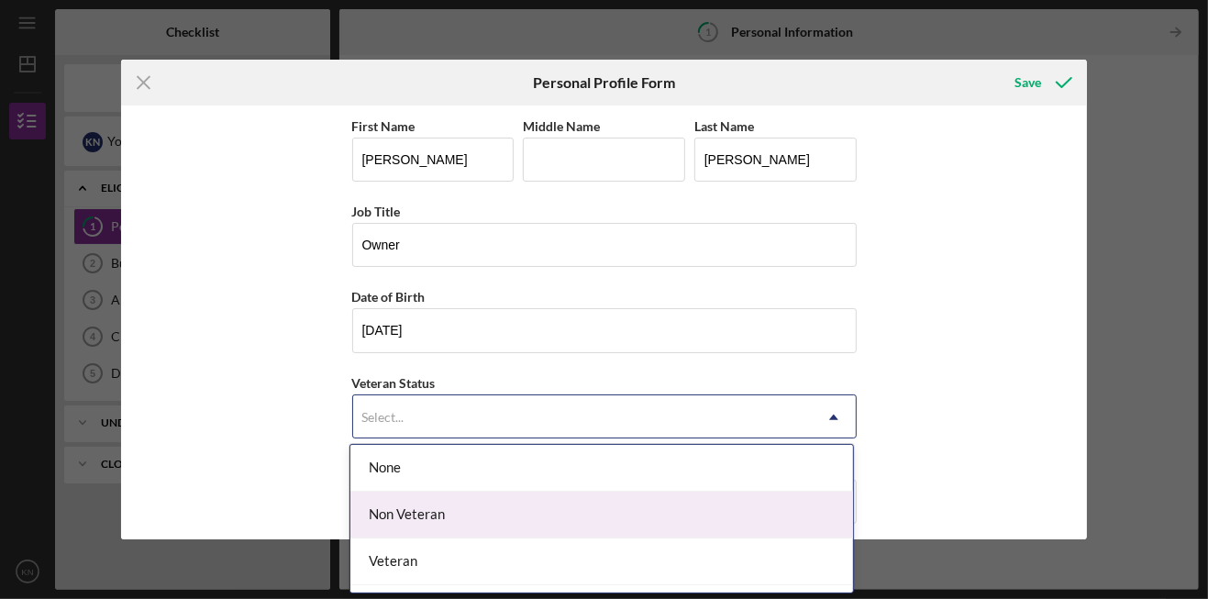
scroll to position [38, 0]
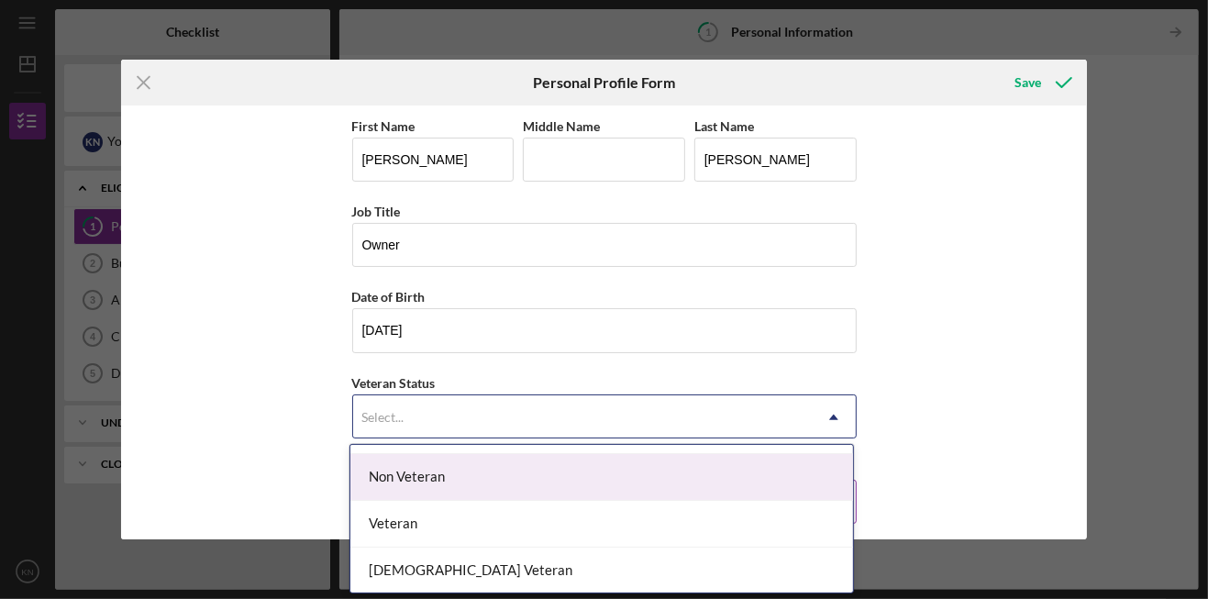
click at [733, 398] on div "Non Veteran" at bounding box center [601, 477] width 503 height 47
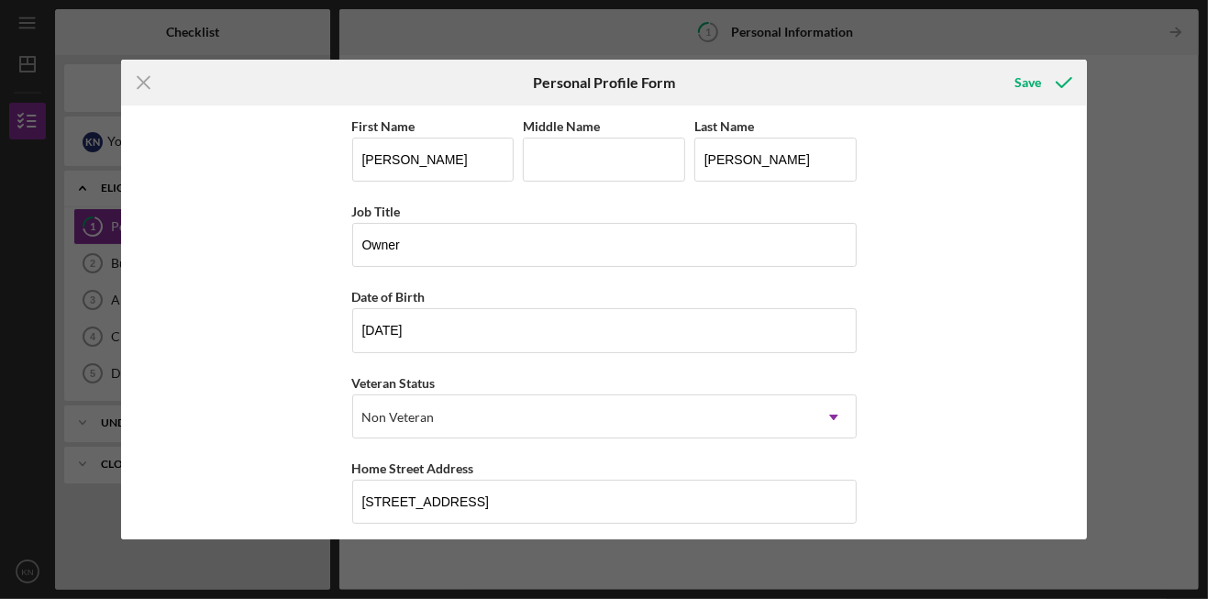
click at [804, 398] on div "First Name Kim Middle Name Last Name Nguyen Job Title Owner Date of Birth 11/21…" at bounding box center [604, 321] width 967 height 433
click at [389, 398] on input "7107v Sunnybrae Ave" at bounding box center [604, 502] width 504 height 44
type input "7107 Sunnybrae Ave"
click at [804, 398] on div "First Name Kim Middle Name Last Name Nguyen Job Title Owner Date of Birth 11/21…" at bounding box center [604, 321] width 967 height 433
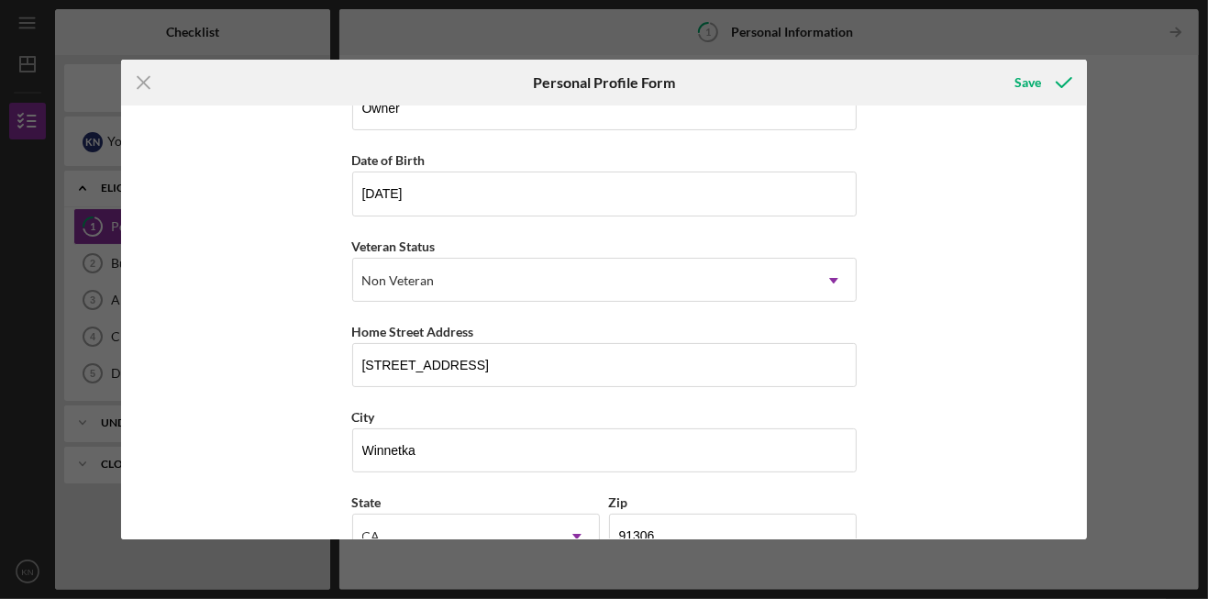
scroll to position [0, 0]
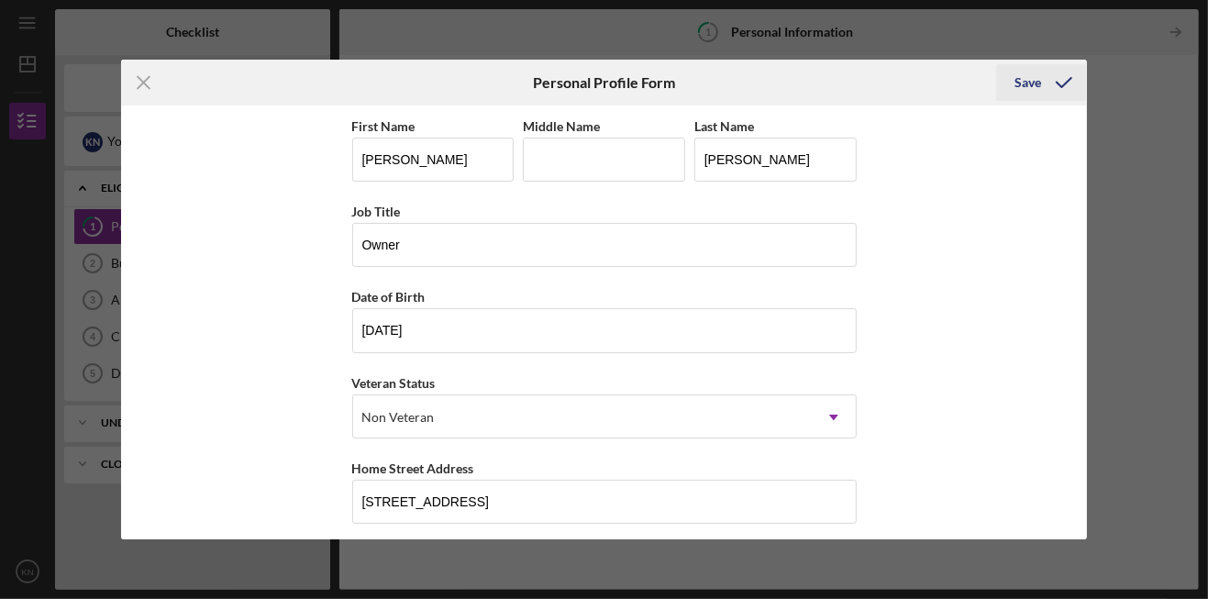
click at [804, 77] on icon "submit" at bounding box center [1064, 83] width 46 height 46
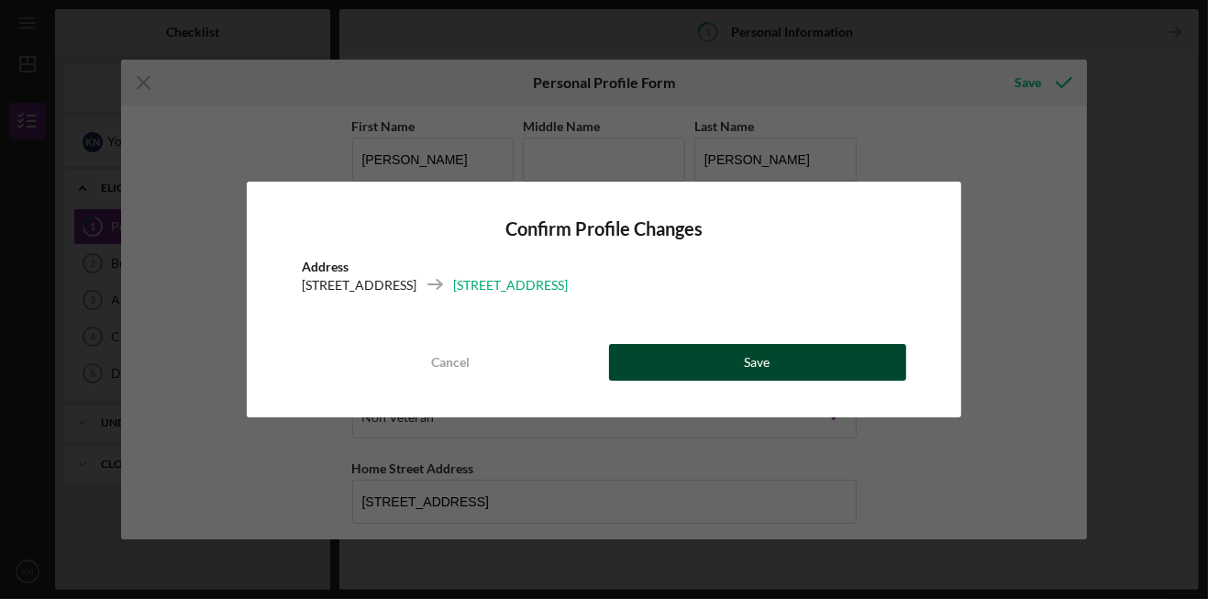
click at [804, 367] on button "Save" at bounding box center [757, 362] width 297 height 37
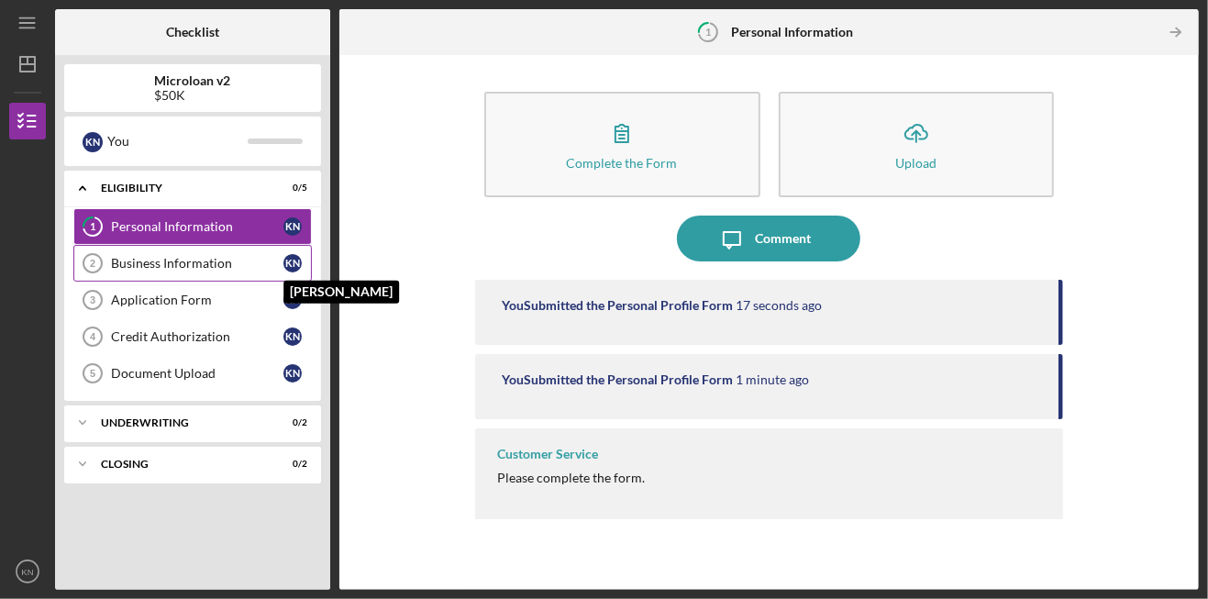
click at [293, 264] on div "K N" at bounding box center [292, 263] width 18 height 18
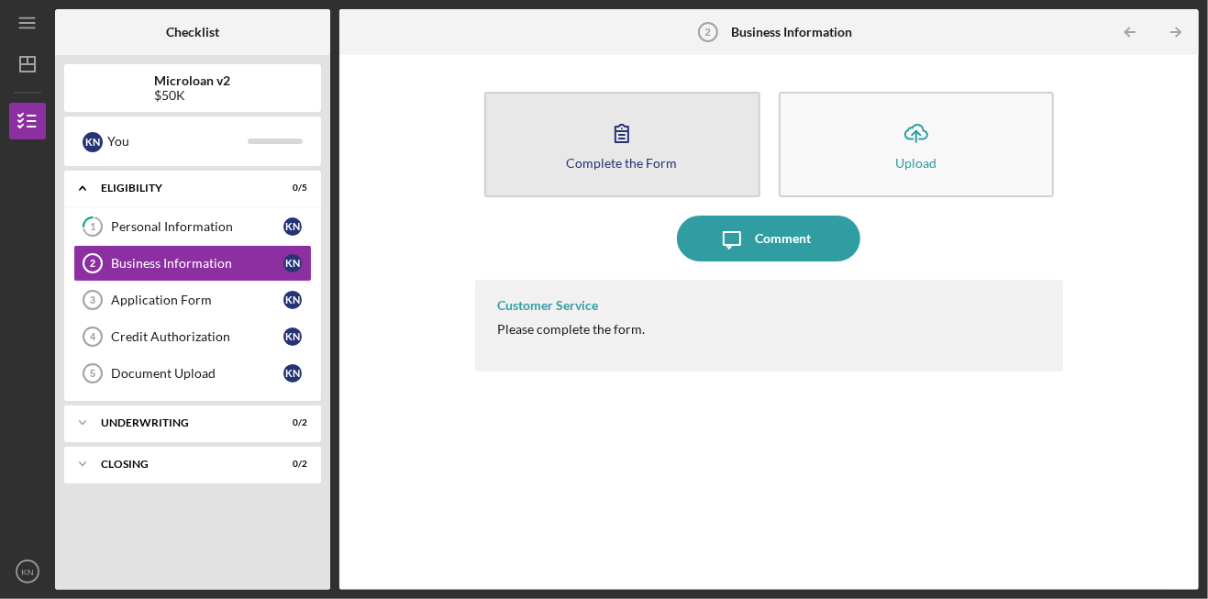
click at [621, 149] on icon "button" at bounding box center [622, 133] width 46 height 46
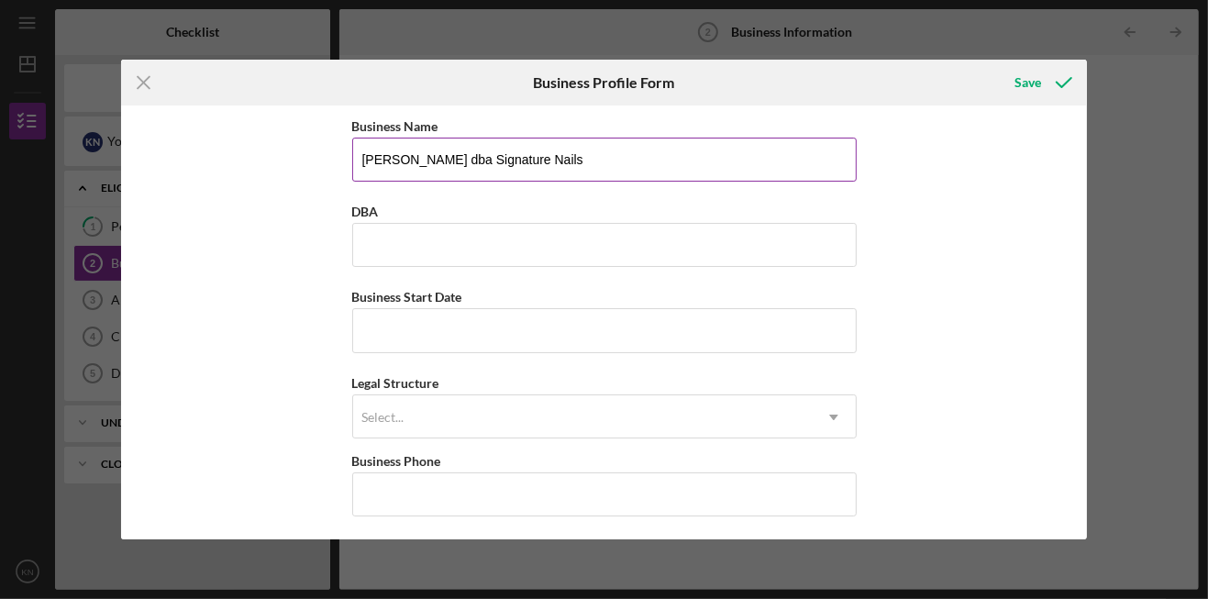
drag, startPoint x: 570, startPoint y: 159, endPoint x: 444, endPoint y: 168, distance: 126.0
click at [444, 168] on input "Kim Nails dba Signature Nails" at bounding box center [604, 160] width 504 height 44
drag, startPoint x: 444, startPoint y: 168, endPoint x: 702, endPoint y: 150, distance: 258.4
click at [702, 150] on input "Kim Nails dba Signature Nails" at bounding box center [604, 160] width 504 height 44
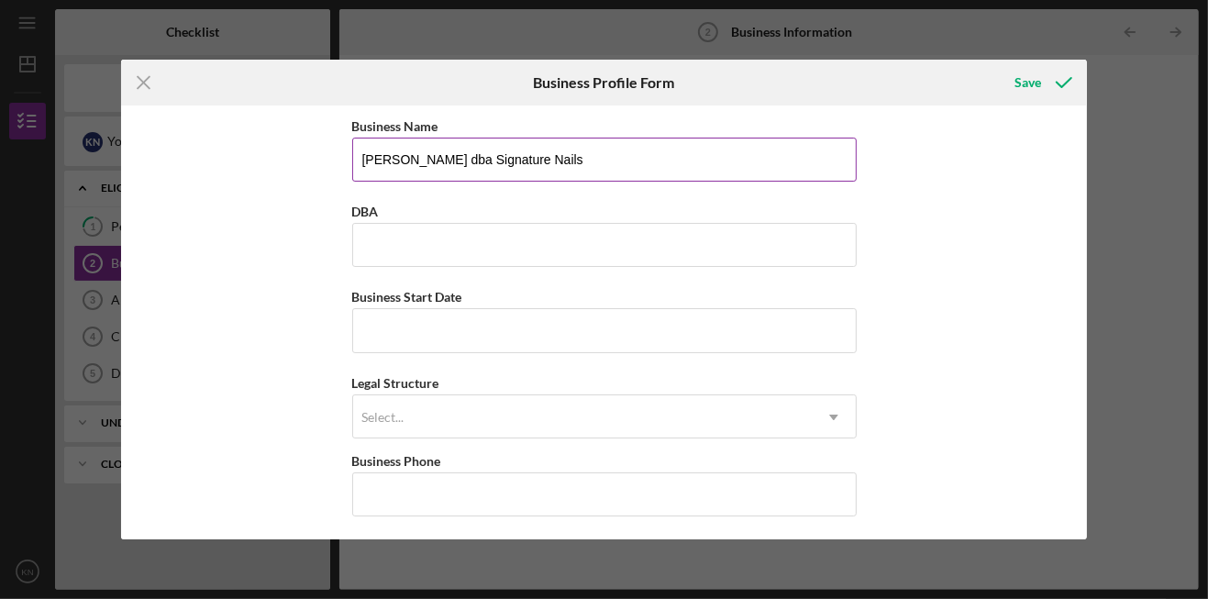
drag, startPoint x: 476, startPoint y: 163, endPoint x: 444, endPoint y: 167, distance: 32.3
drag, startPoint x: 444, startPoint y: 167, endPoint x: 814, endPoint y: 159, distance: 370.6
click at [804, 159] on input "Kim Nails dba Signature Nails" at bounding box center [604, 160] width 504 height 44
drag, startPoint x: 537, startPoint y: 159, endPoint x: 440, endPoint y: 162, distance: 96.4
click at [440, 162] on input "Kim Nails dba Signature Nails" at bounding box center [604, 160] width 504 height 44
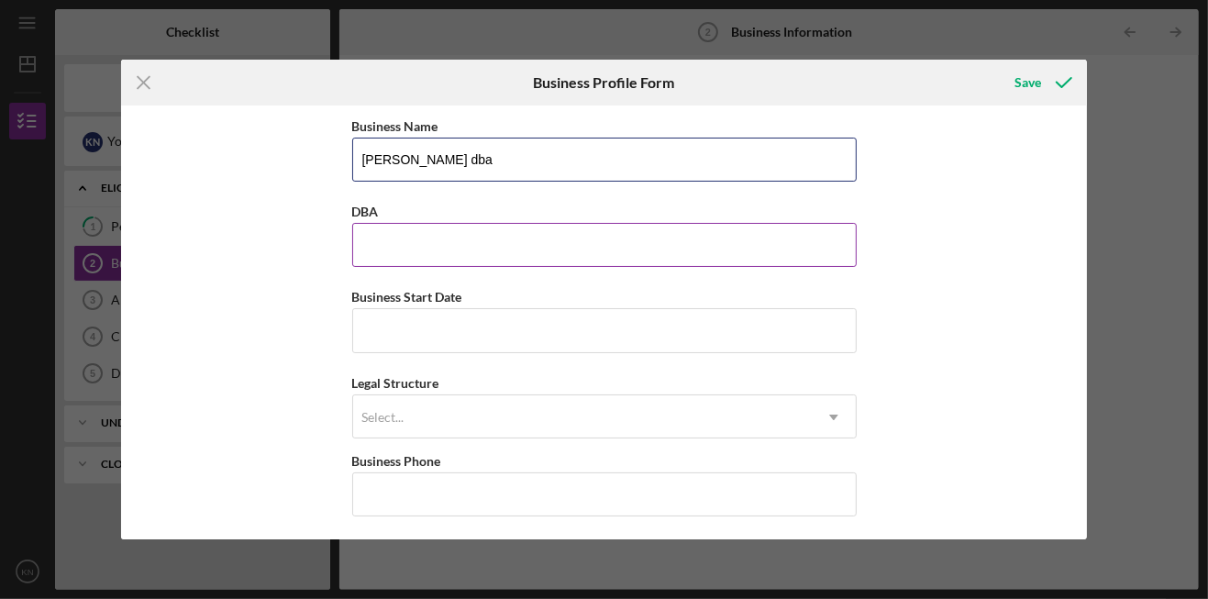
type input "Kim Nails dba"
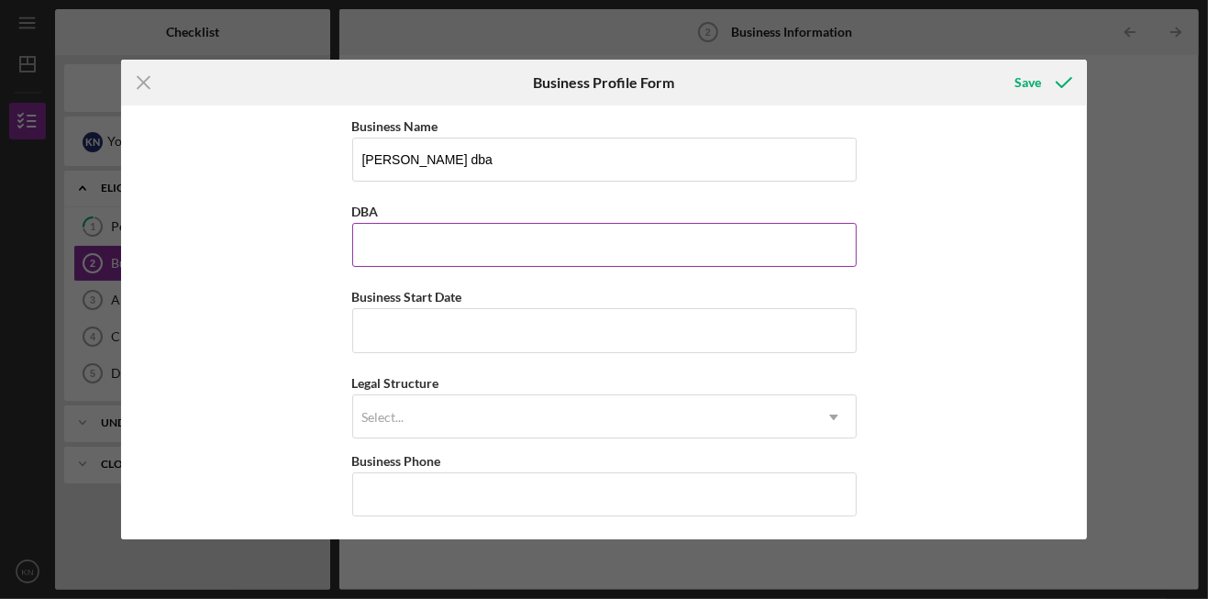
click at [502, 249] on input "DBA" at bounding box center [604, 245] width 504 height 44
paste input "Signature Nails"
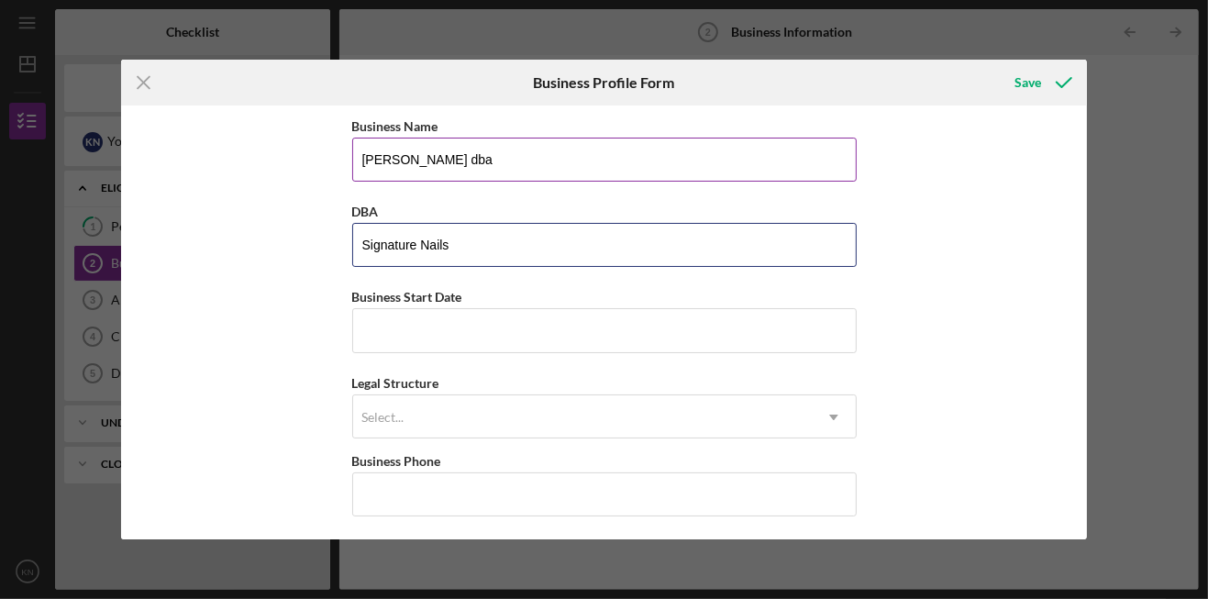
type input "Signature Nails"
click at [500, 164] on input "Kim Nails dba" at bounding box center [604, 160] width 504 height 44
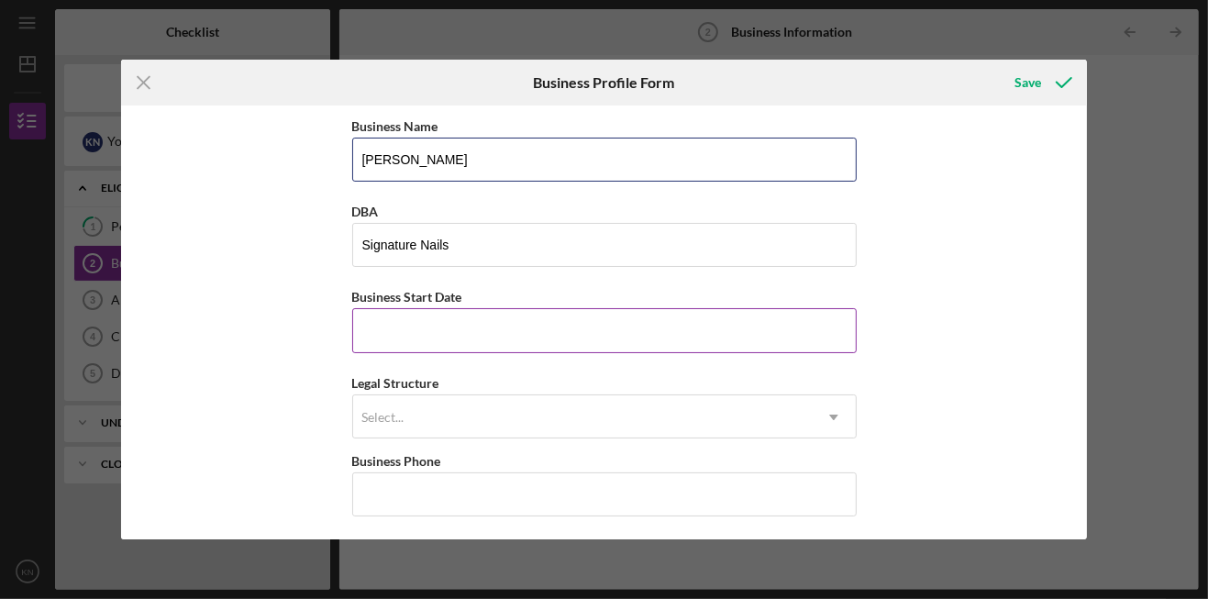
type input "Kim Nails"
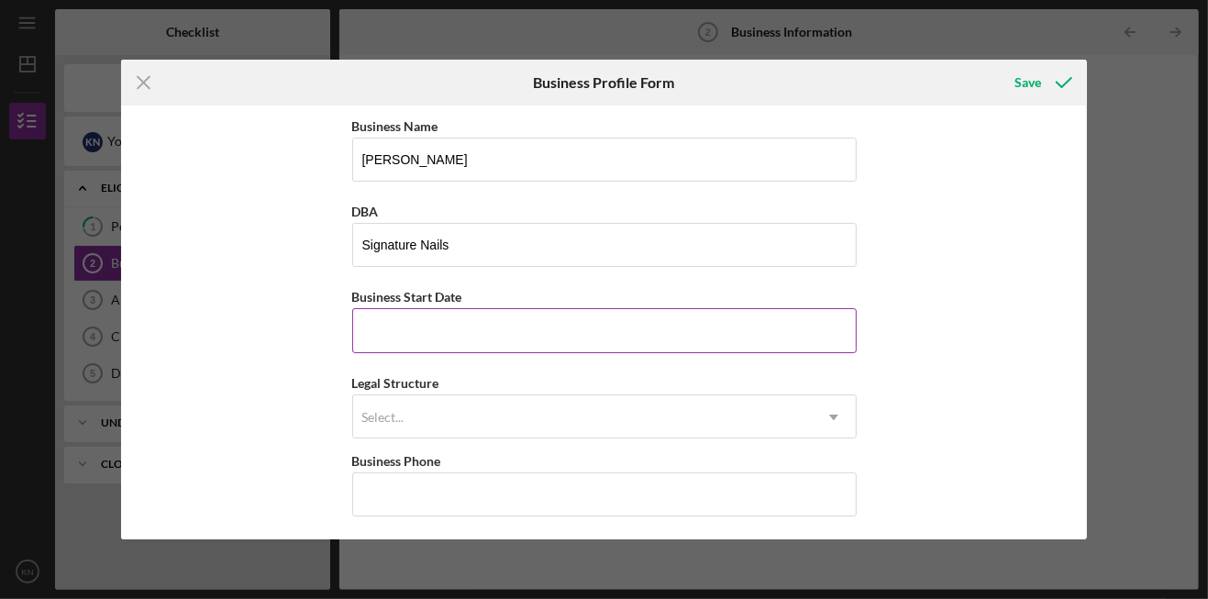
click at [488, 327] on input "Business Start Date" at bounding box center [604, 330] width 504 height 44
type input "01/01/2024"
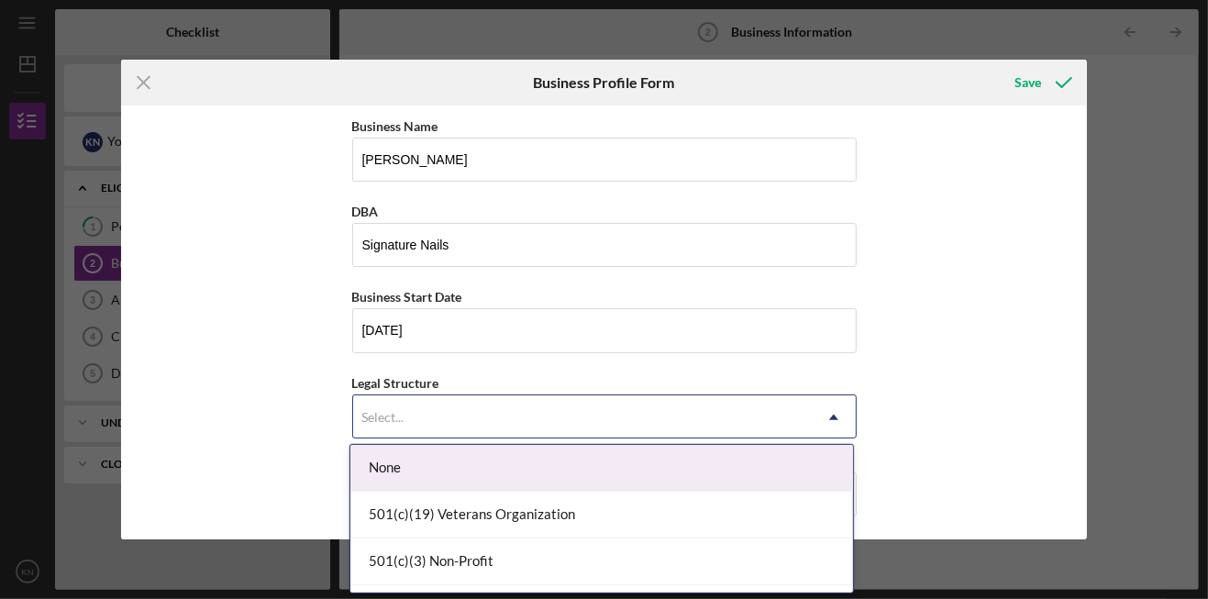
click at [781, 398] on div "Select..." at bounding box center [582, 417] width 459 height 42
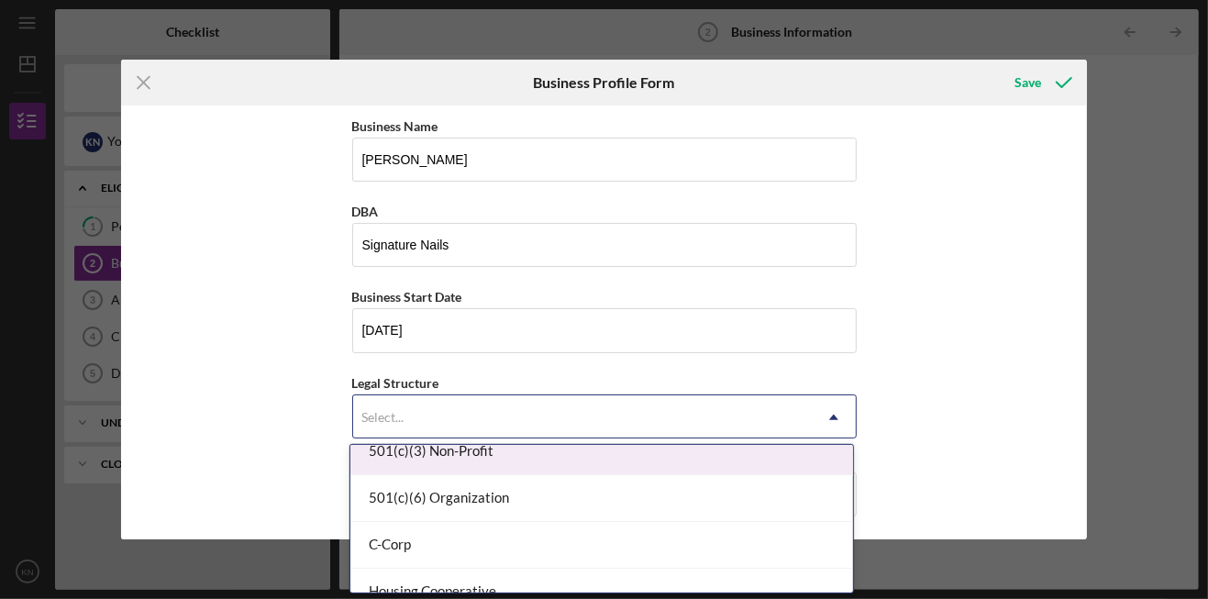
scroll to position [138, 0]
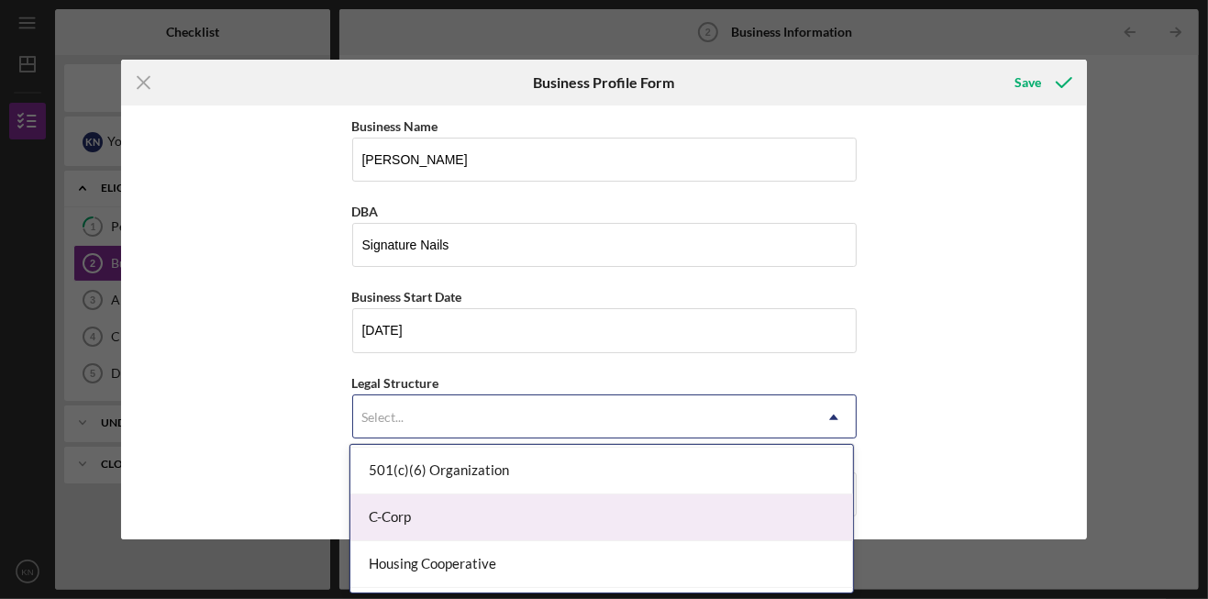
click at [719, 398] on div "C-Corp" at bounding box center [601, 517] width 503 height 47
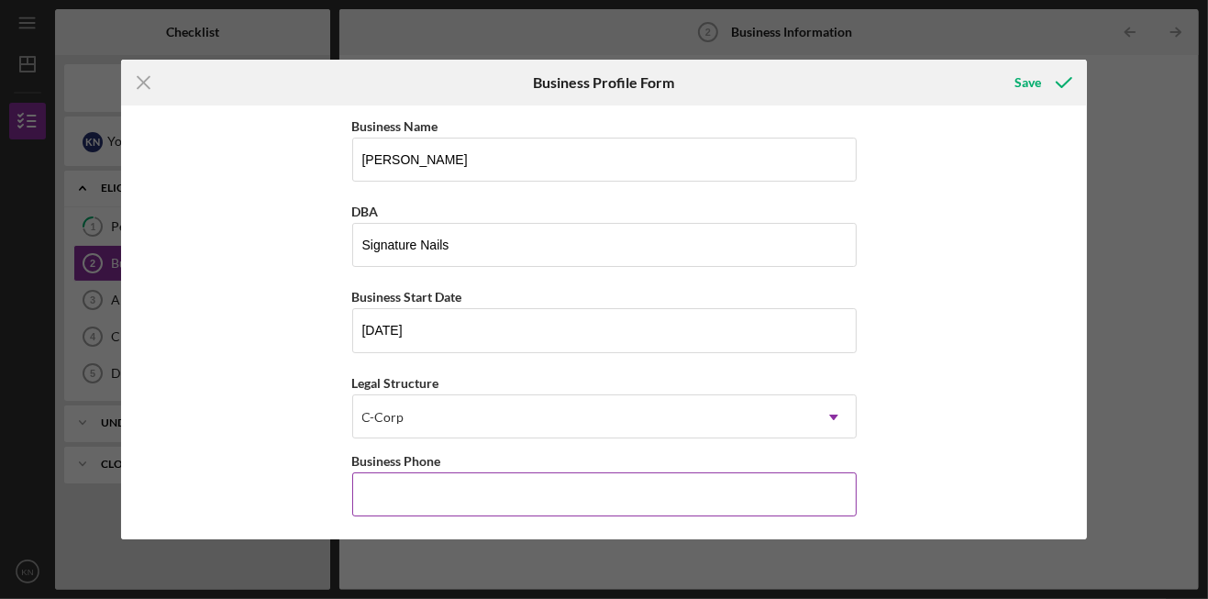
click at [636, 398] on input "Business Phone" at bounding box center [604, 494] width 504 height 44
click at [798, 398] on input "Business Phone" at bounding box center [604, 494] width 504 height 44
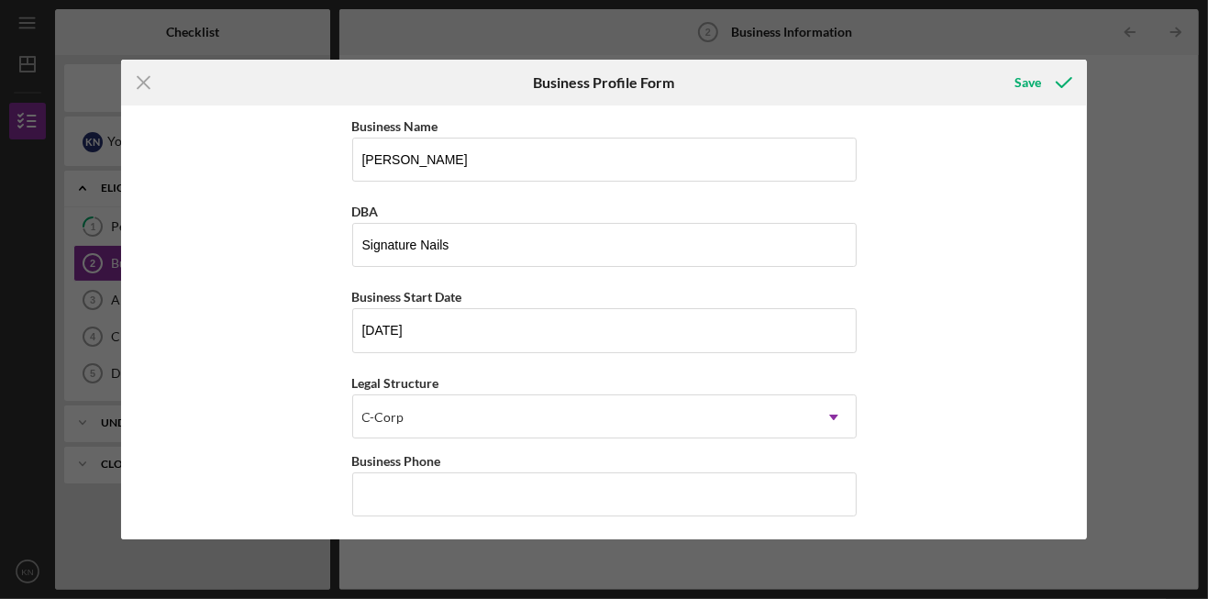
click at [804, 398] on div "Business Name Kim Nails DBA Signature Nails Business Start Date 01/01/2024 Lega…" at bounding box center [604, 321] width 967 height 433
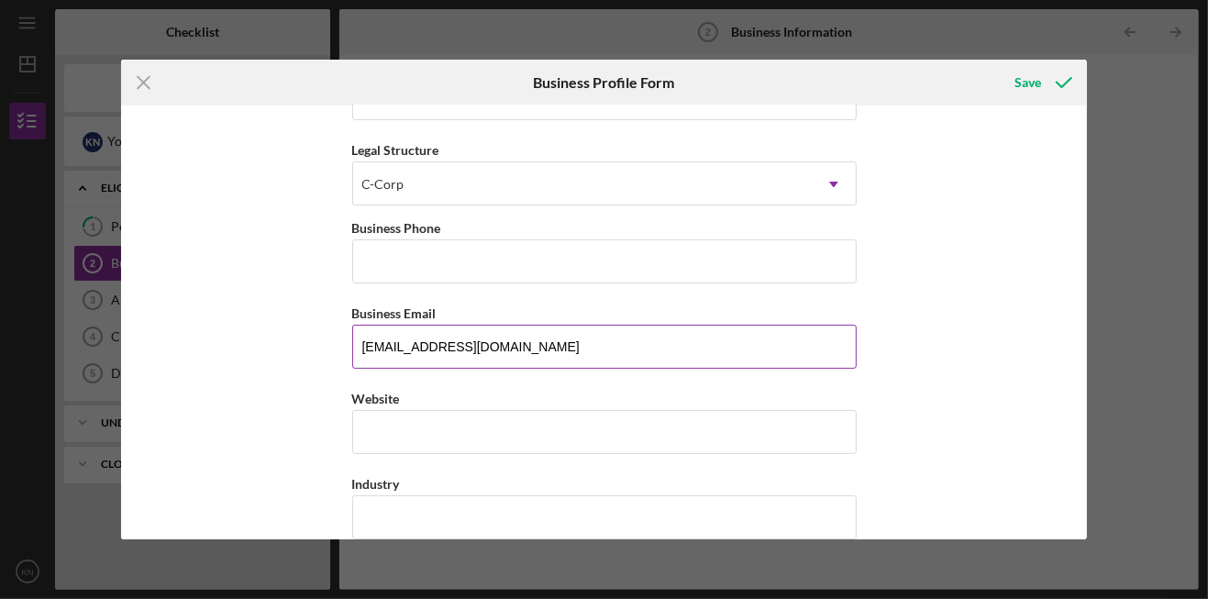
scroll to position [275, 0]
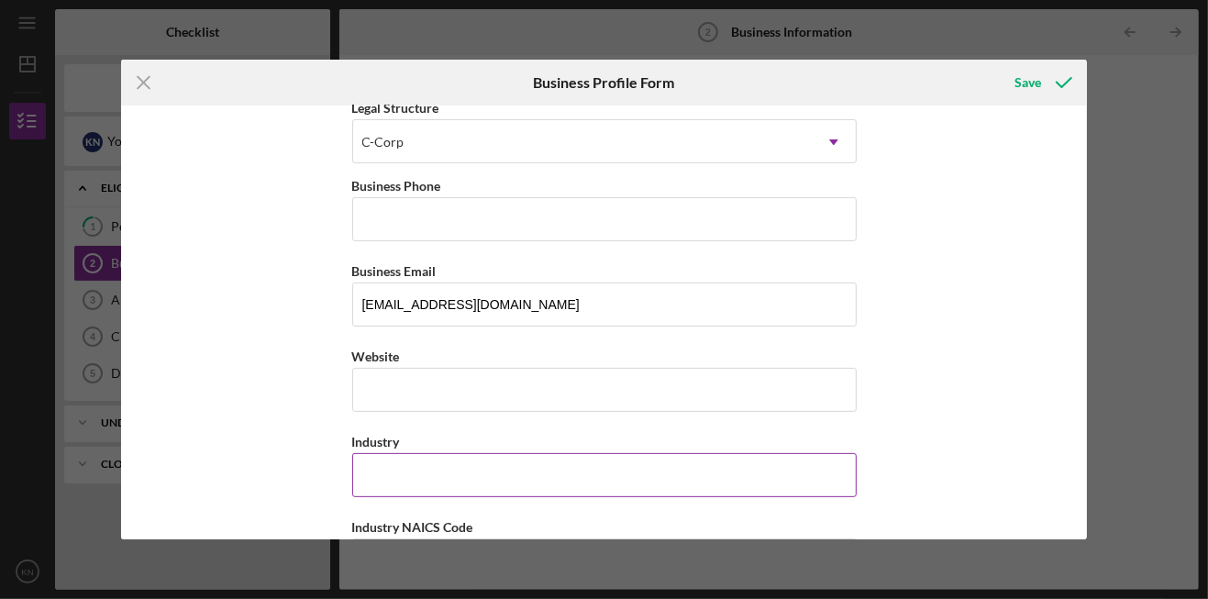
click at [712, 398] on input "Industry" at bounding box center [604, 475] width 504 height 44
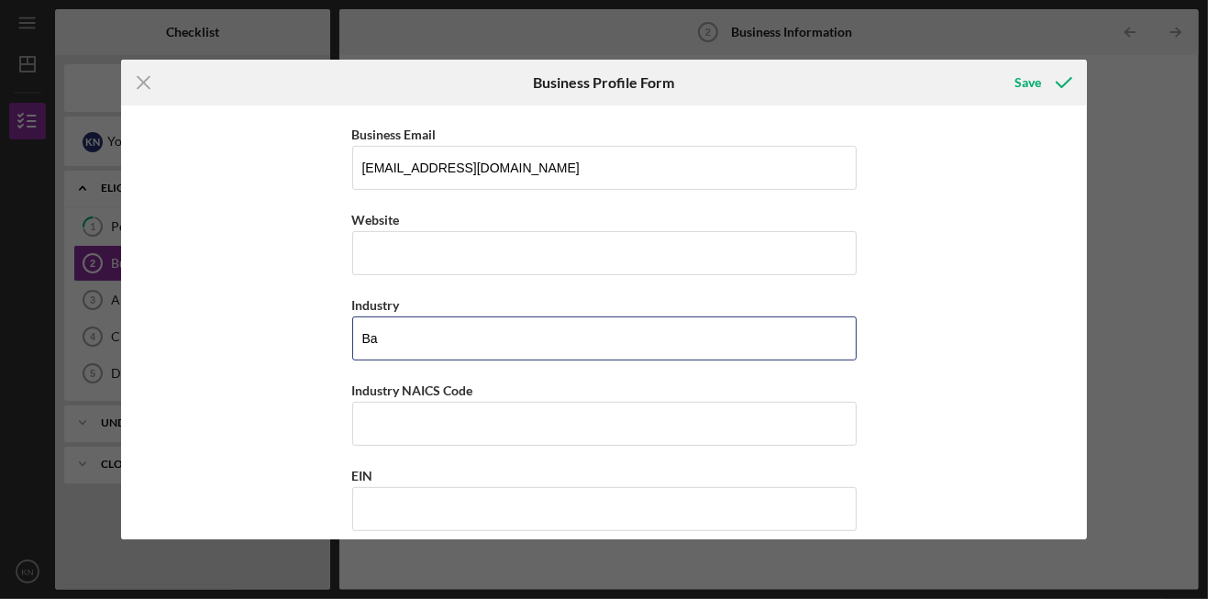
type input "B"
type input "Cosmotology"
click at [270, 398] on div "Business Name Kim Nails DBA Signature Nails Business Start Date 01/01/2024 Lega…" at bounding box center [604, 321] width 967 height 433
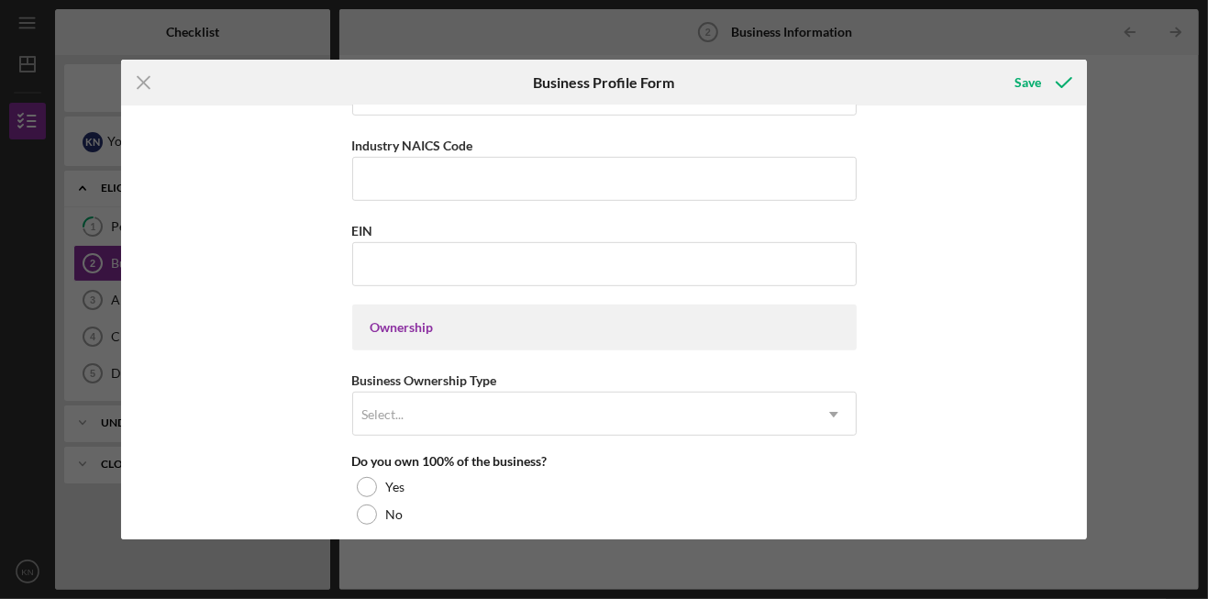
scroll to position [688, 0]
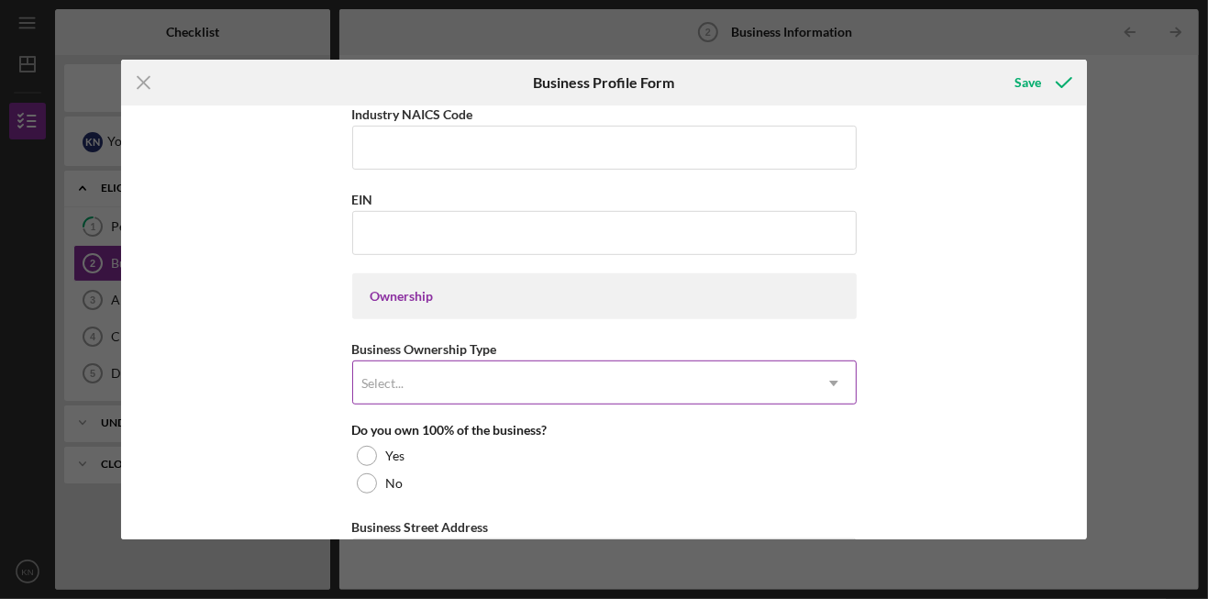
click at [573, 373] on div "Select..." at bounding box center [582, 383] width 459 height 42
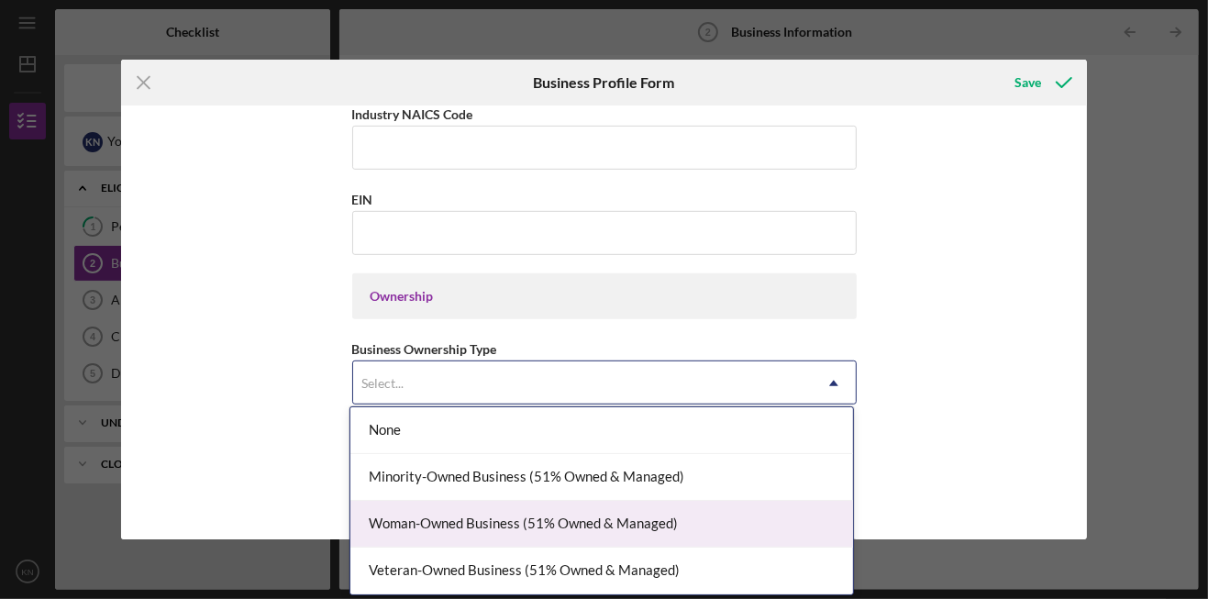
click at [623, 398] on div "Woman-Owned Business (51% Owned & Managed)" at bounding box center [601, 524] width 503 height 47
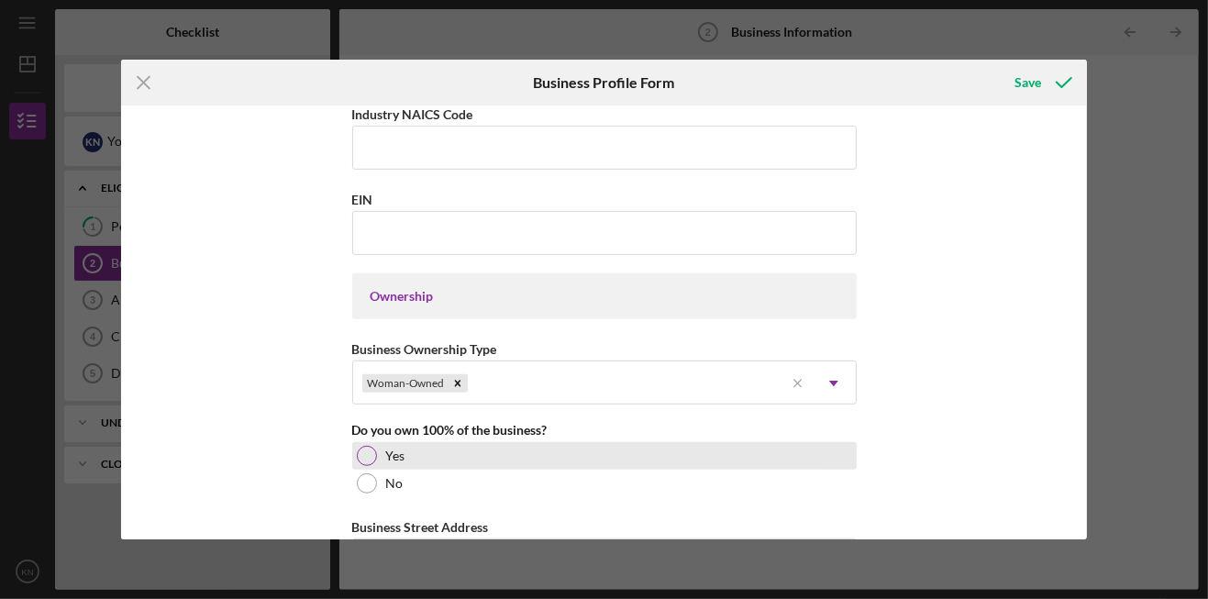
click at [358, 398] on div at bounding box center [367, 456] width 20 height 20
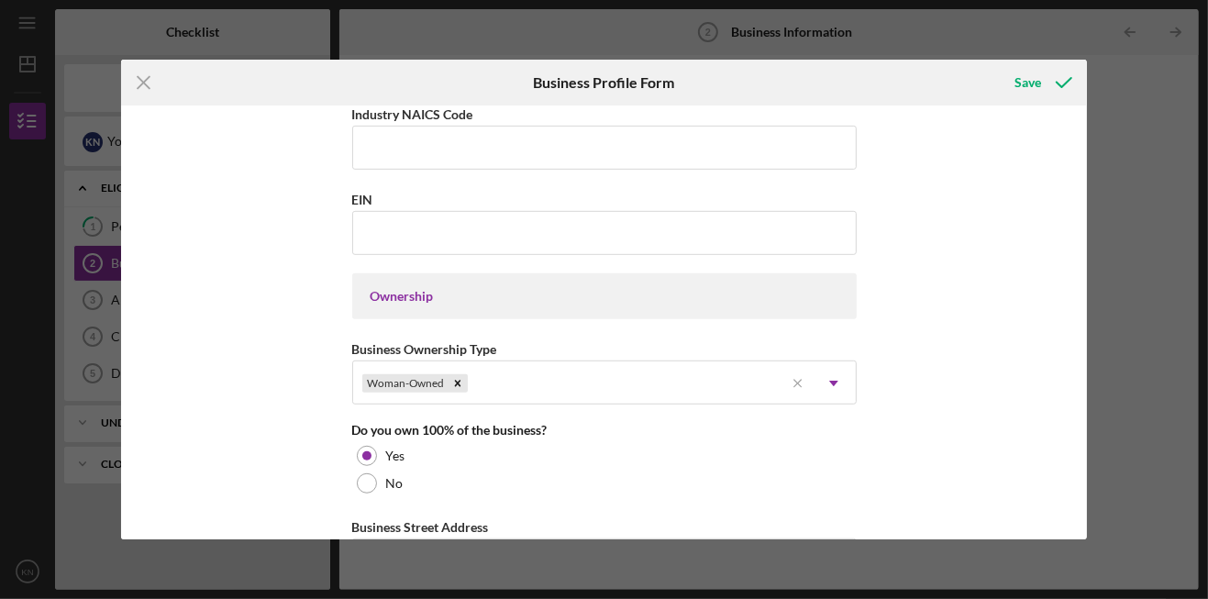
click at [281, 398] on div "Business Name Kim Nails DBA Signature Nails Business Start Date 01/01/2024 Lega…" at bounding box center [604, 321] width 967 height 433
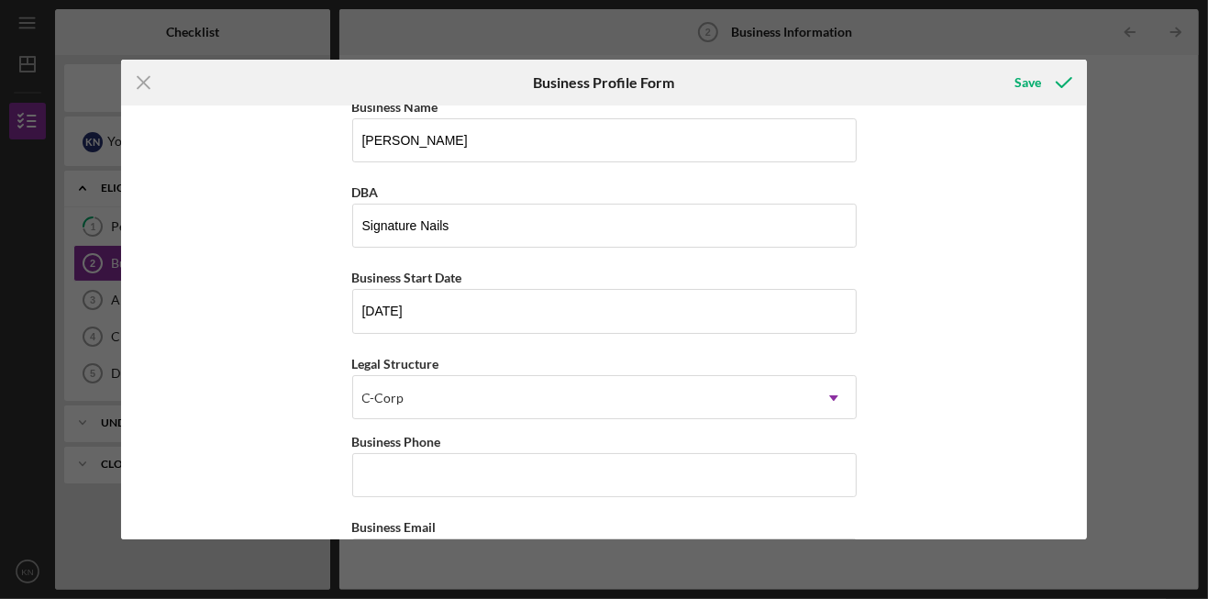
scroll to position [0, 0]
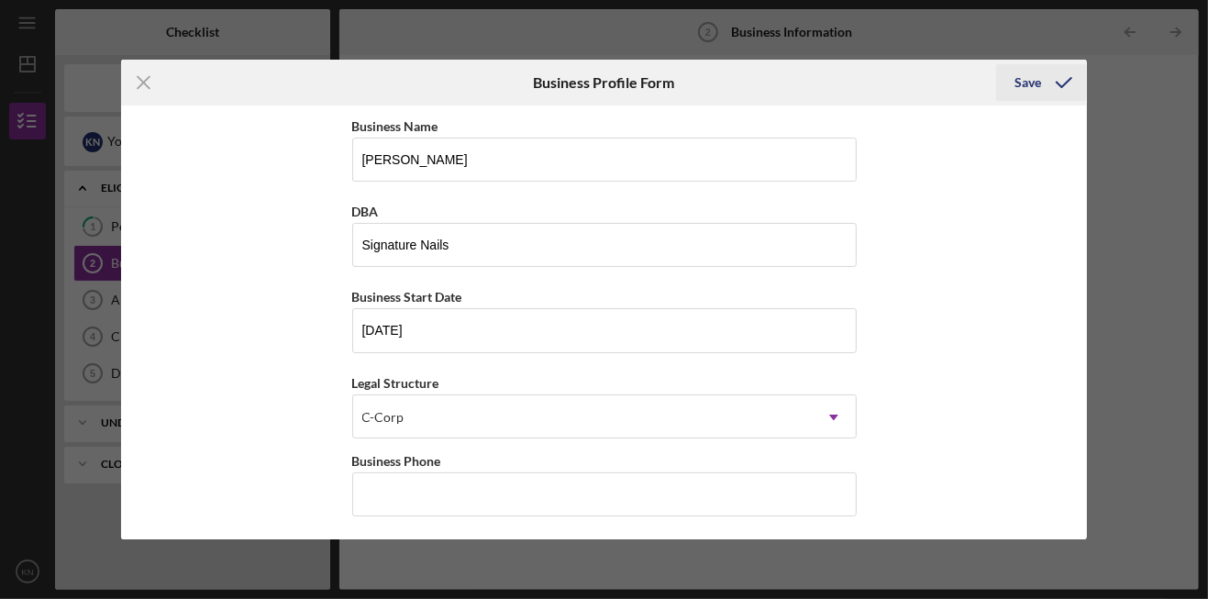
click at [804, 76] on div "Save" at bounding box center [1027, 82] width 27 height 37
